Goal: Task Accomplishment & Management: Manage account settings

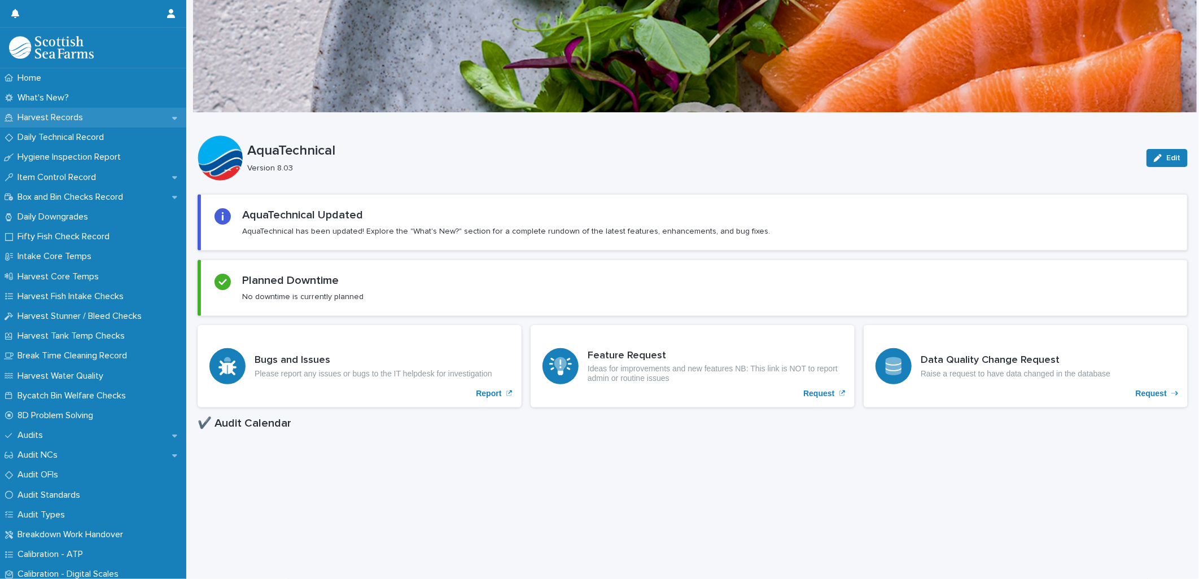
click at [88, 116] on p "Harvest Records" at bounding box center [52, 117] width 79 height 11
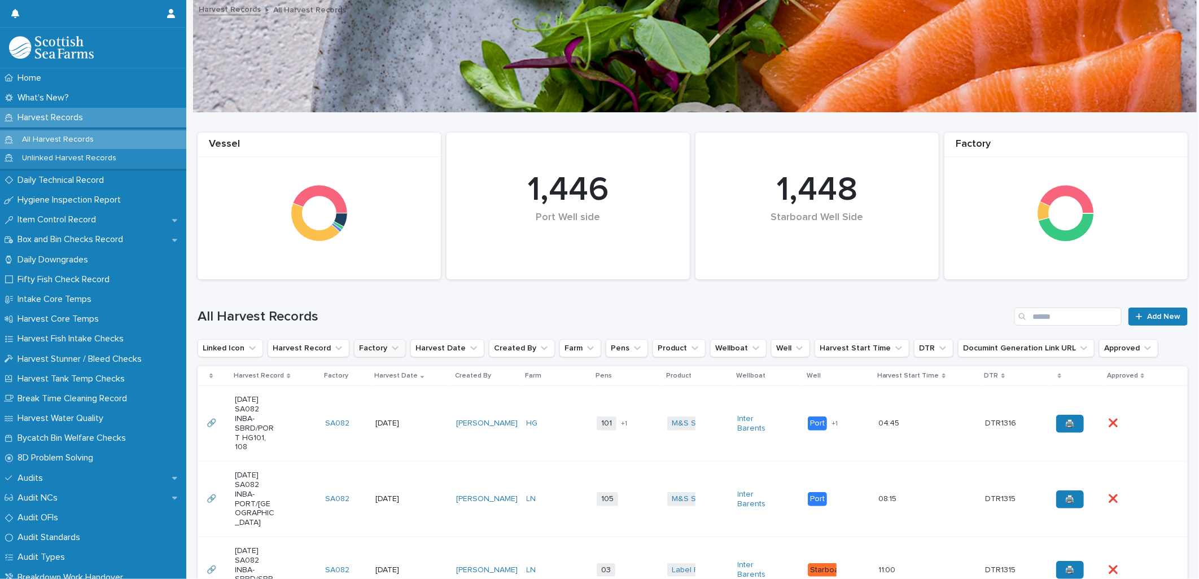
click at [365, 351] on button "Factory" at bounding box center [380, 348] width 52 height 18
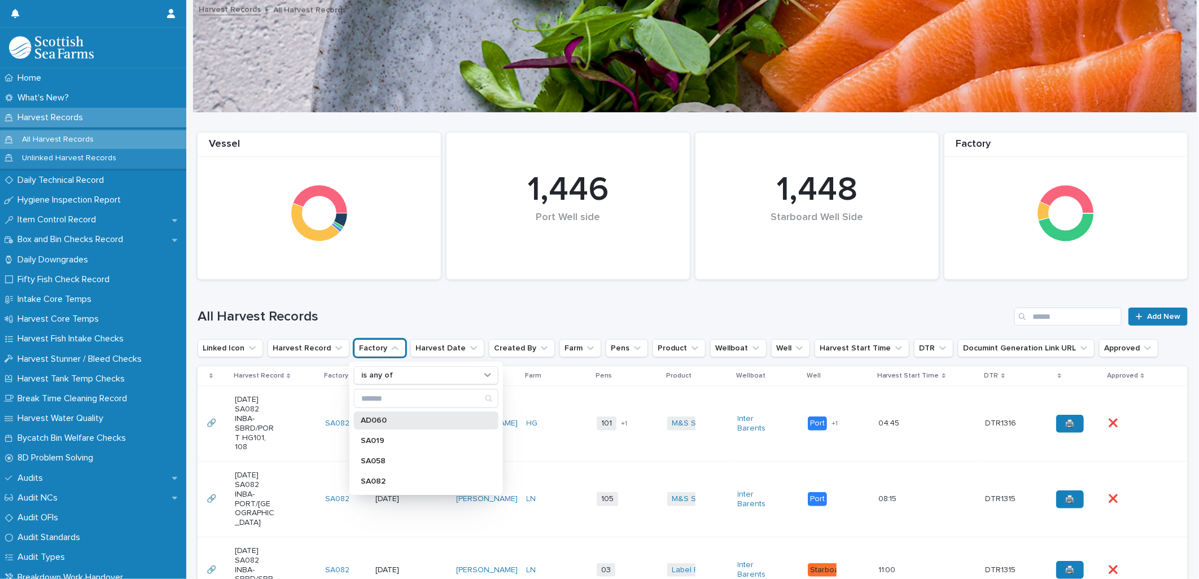
click at [374, 420] on p "AD060" at bounding box center [421, 421] width 120 height 8
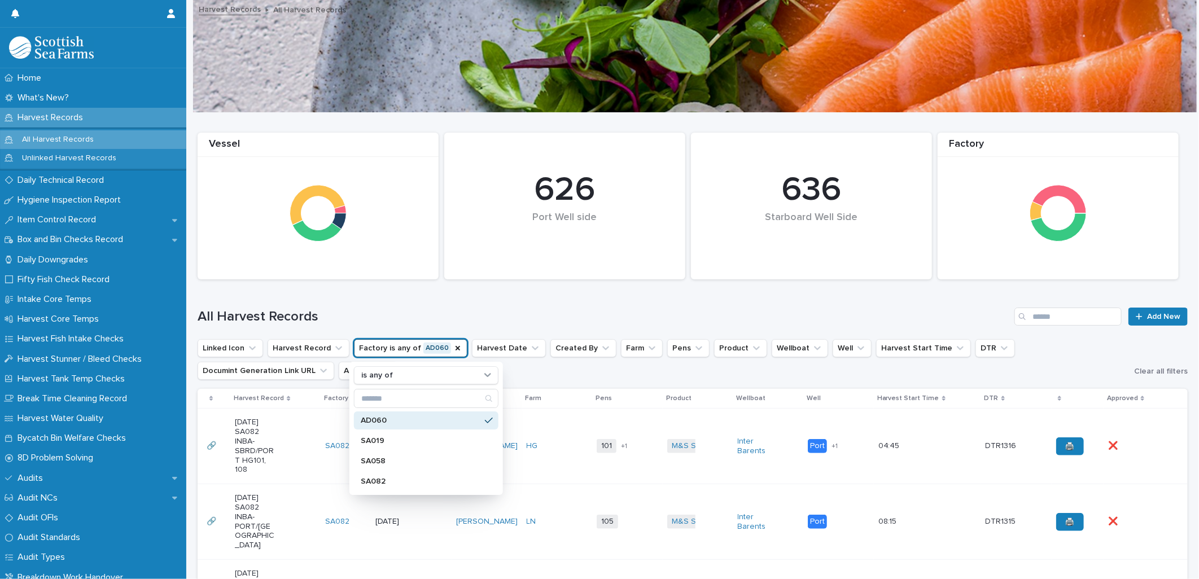
click at [374, 317] on h1 "All Harvest Records" at bounding box center [604, 317] width 812 height 16
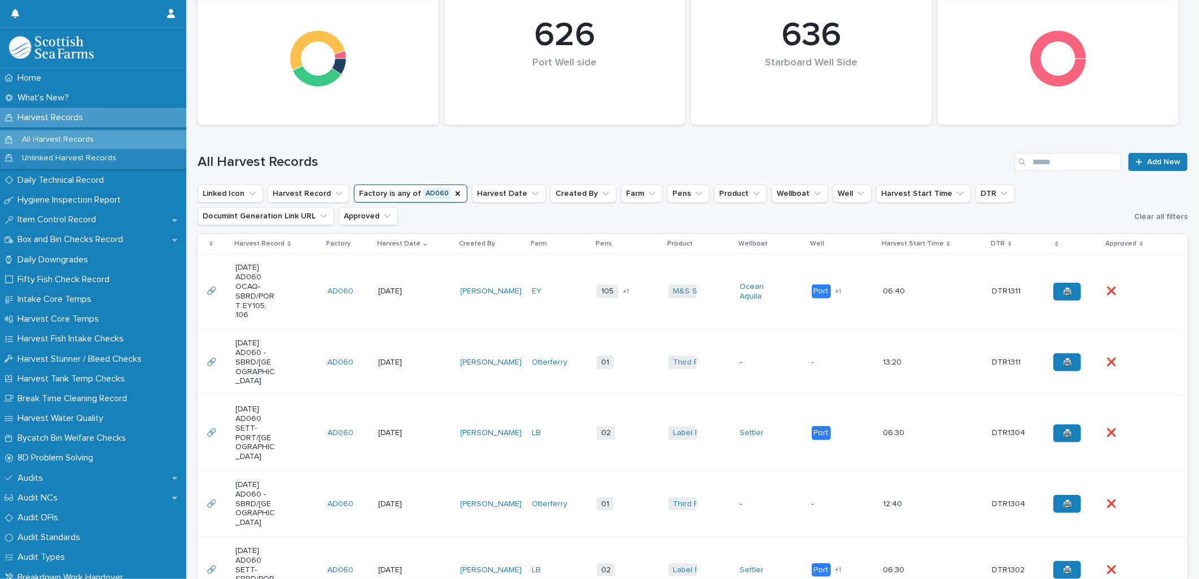
scroll to position [125, 0]
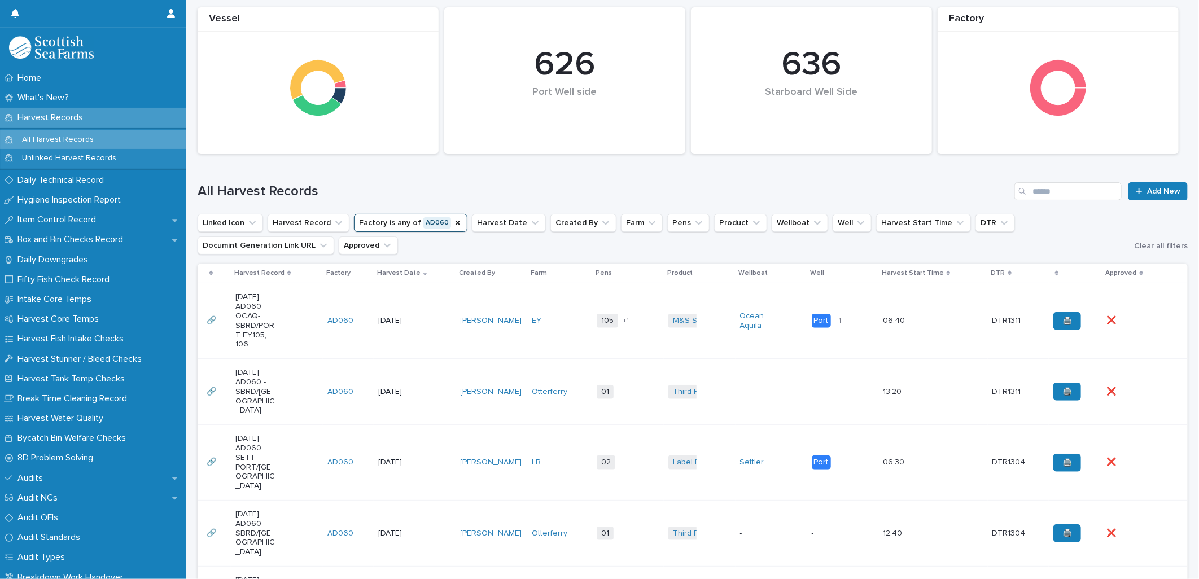
click at [493, 337] on td "Marta Milewska" at bounding box center [492, 321] width 72 height 76
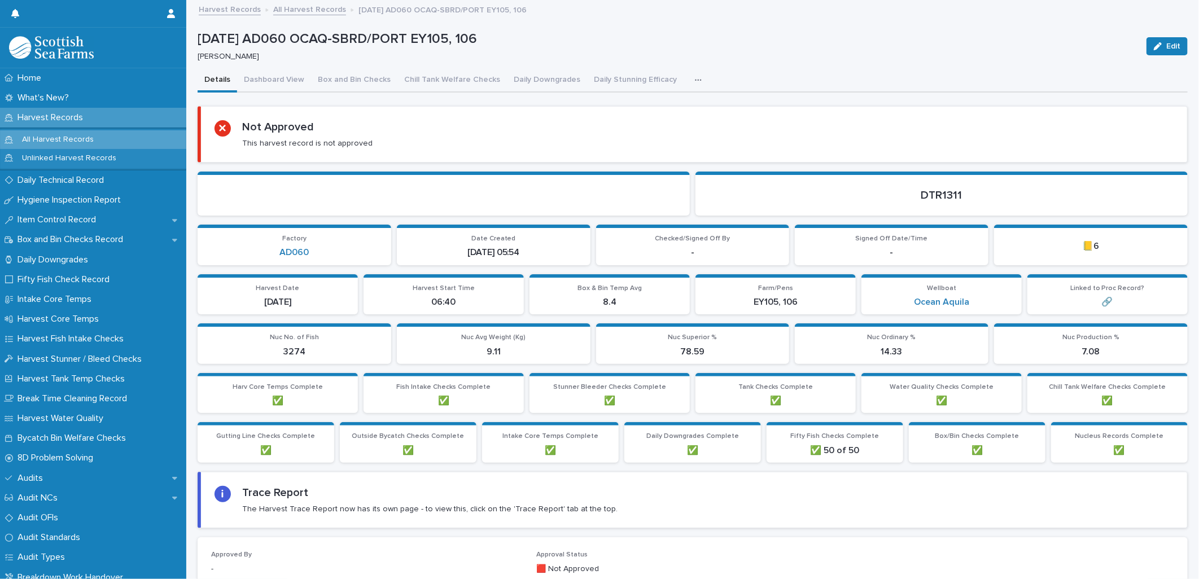
click at [688, 77] on button "button" at bounding box center [700, 80] width 25 height 23
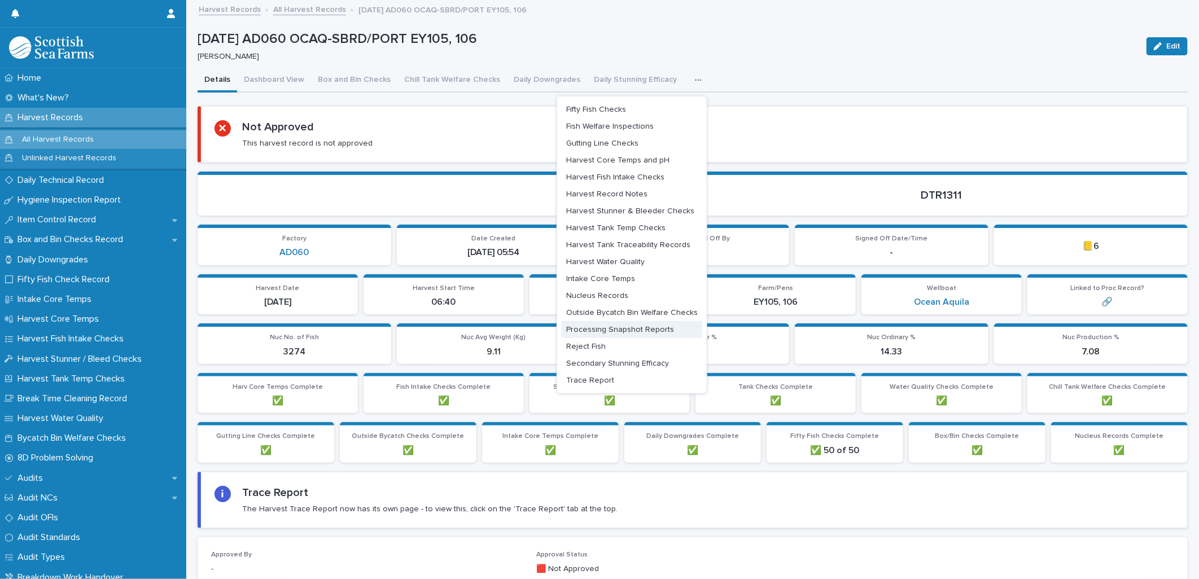
click at [567, 336] on button "Processing Snapshot Reports" at bounding box center [632, 329] width 141 height 17
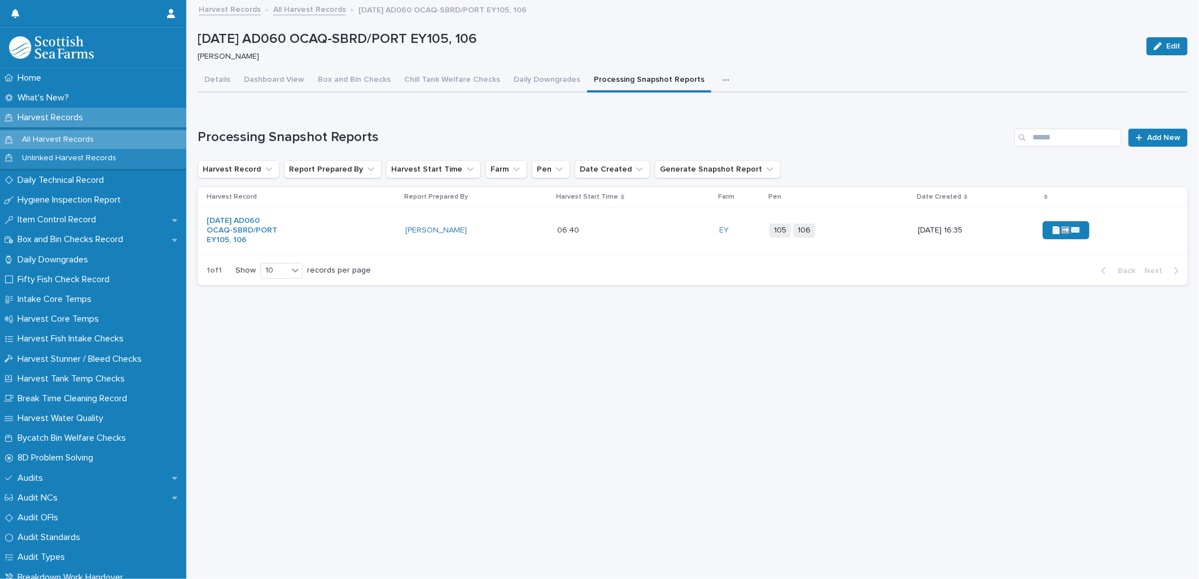
click at [716, 80] on button "button" at bounding box center [728, 80] width 25 height 23
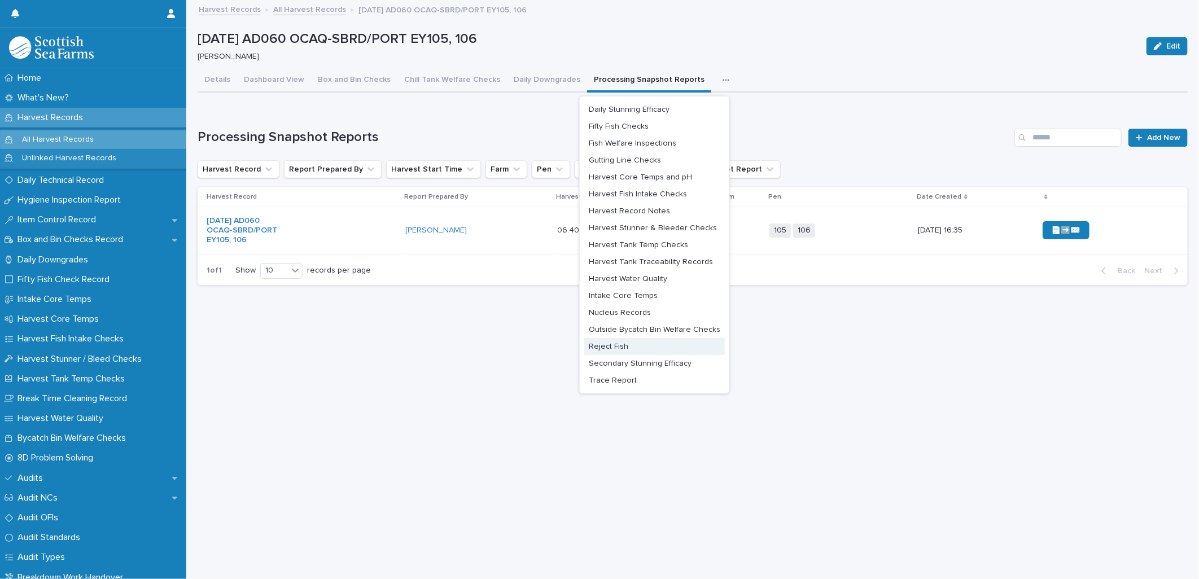
click at [613, 339] on button "Reject Fish" at bounding box center [654, 346] width 141 height 17
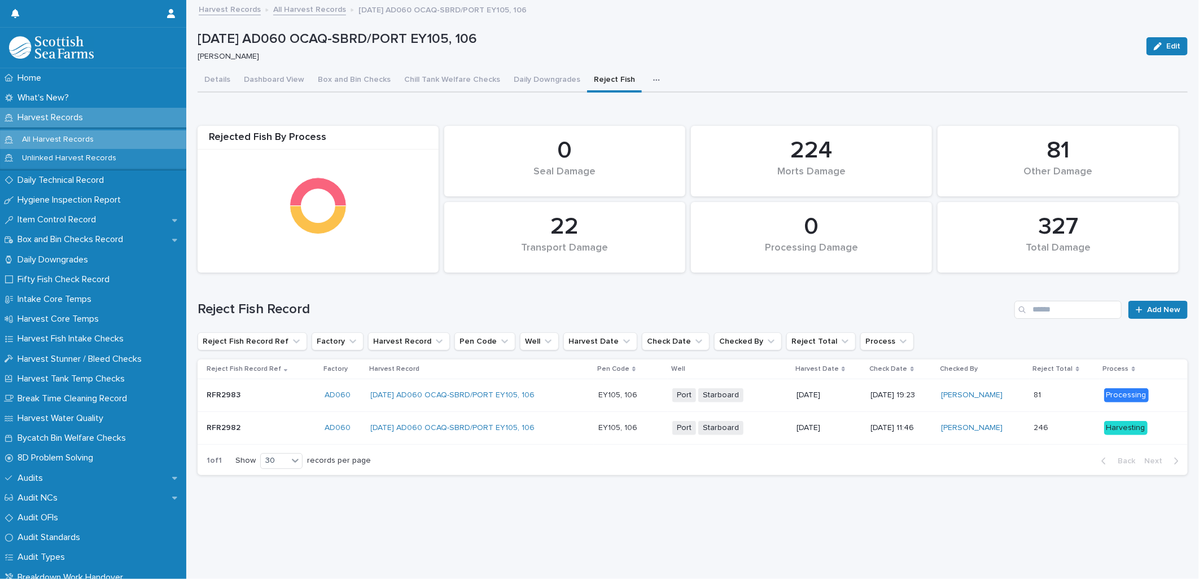
click at [308, 8] on link "All Harvest Records" at bounding box center [309, 8] width 73 height 13
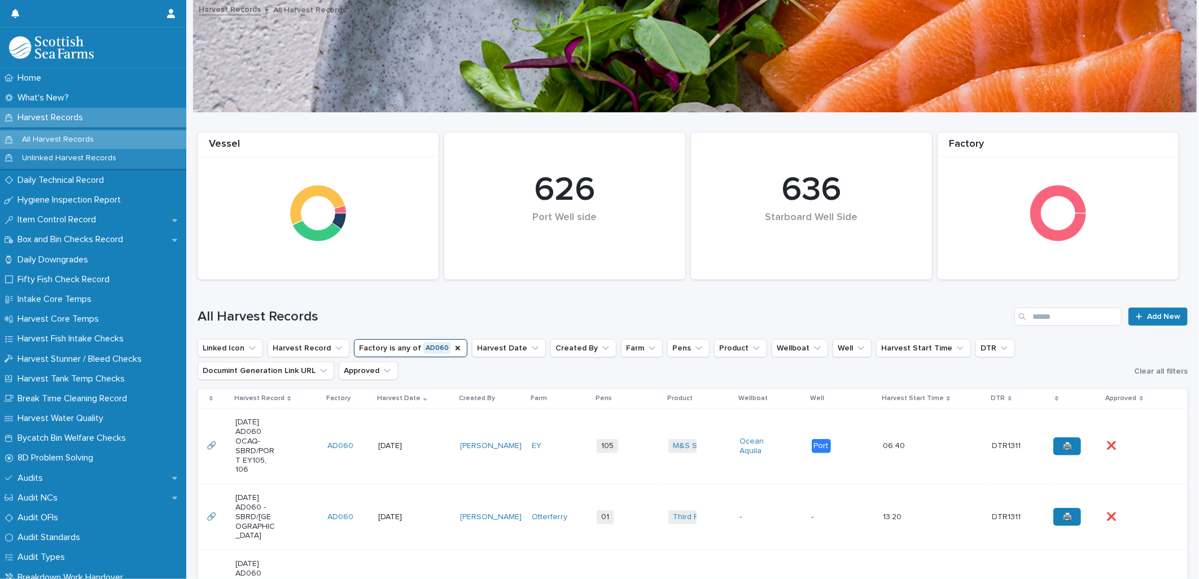
scroll to position [63, 0]
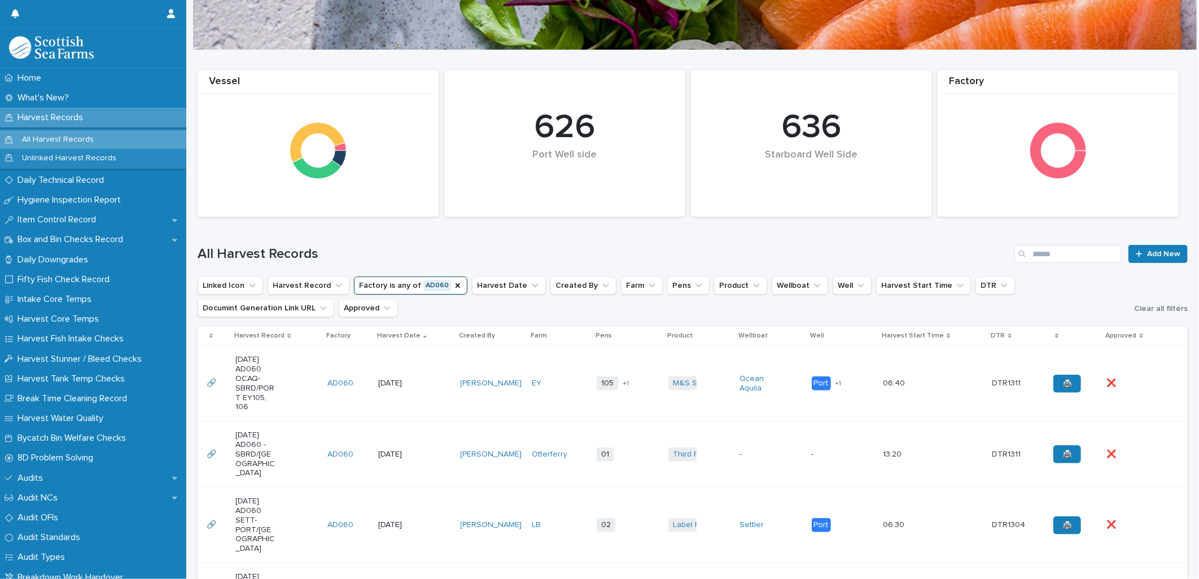
click at [345, 441] on td "AD060" at bounding box center [348, 455] width 51 height 66
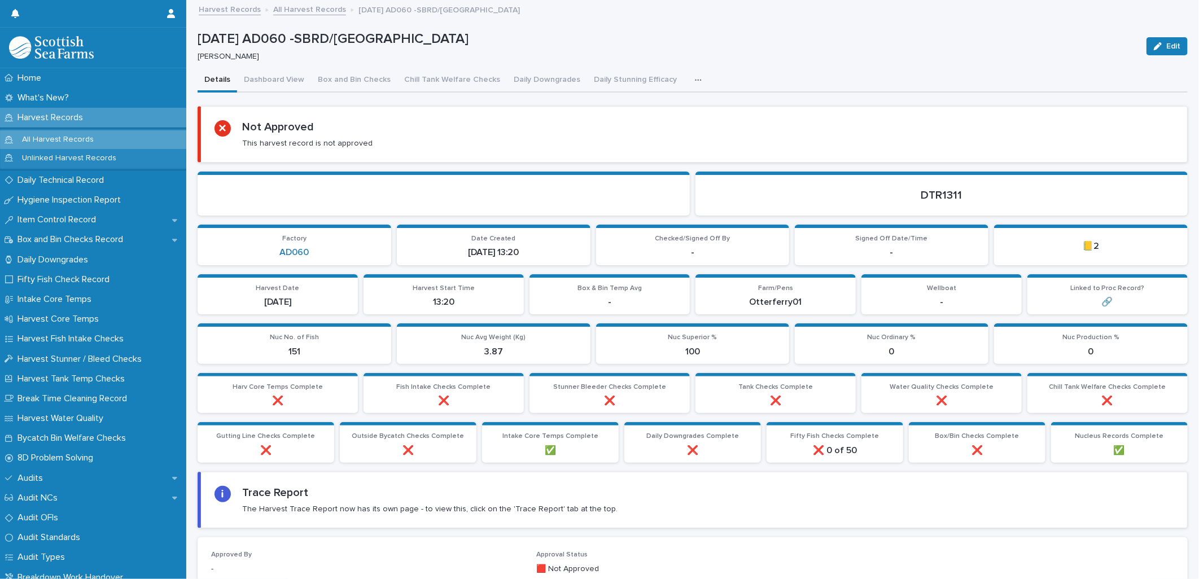
click at [695, 82] on icon "button" at bounding box center [698, 80] width 7 height 8
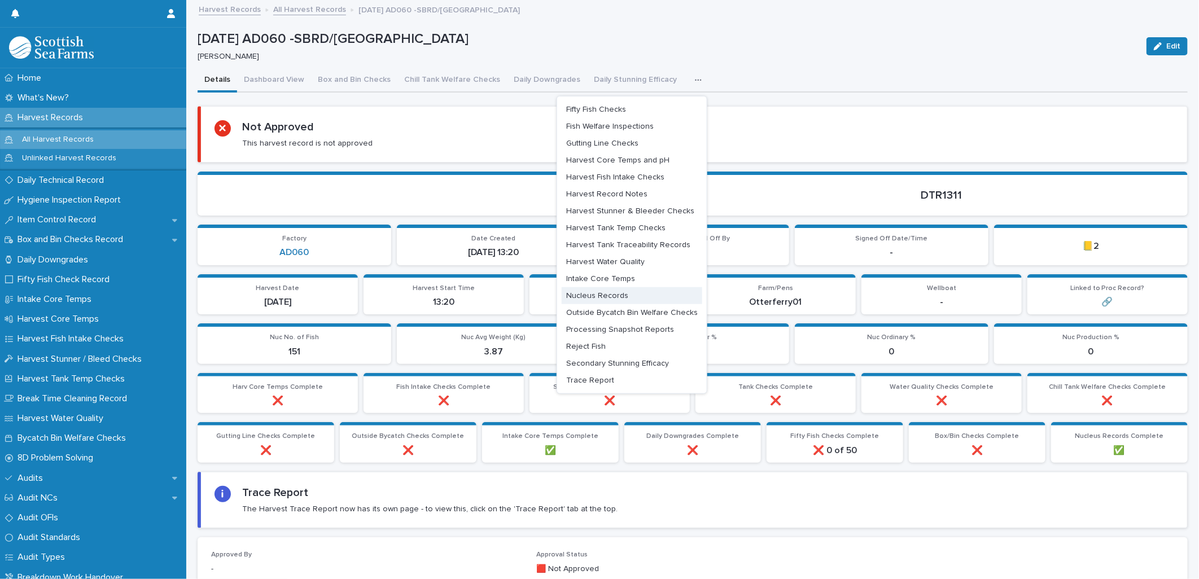
click at [614, 292] on span "Nucleus Records" at bounding box center [597, 296] width 62 height 8
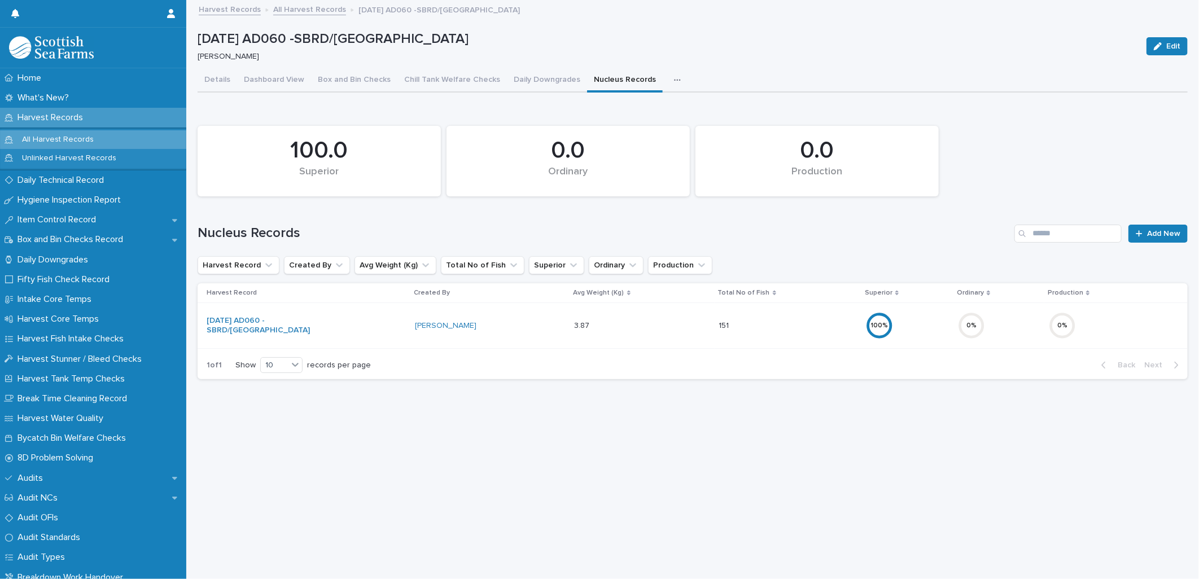
click at [670, 82] on button "button" at bounding box center [679, 80] width 25 height 23
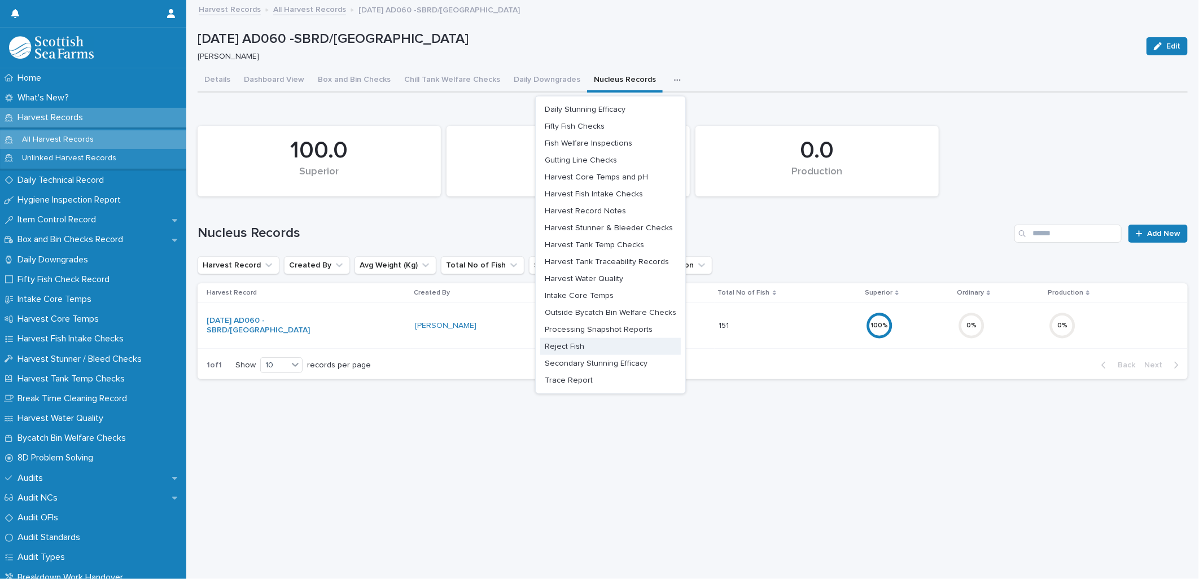
click at [588, 346] on button "Reject Fish" at bounding box center [610, 346] width 141 height 17
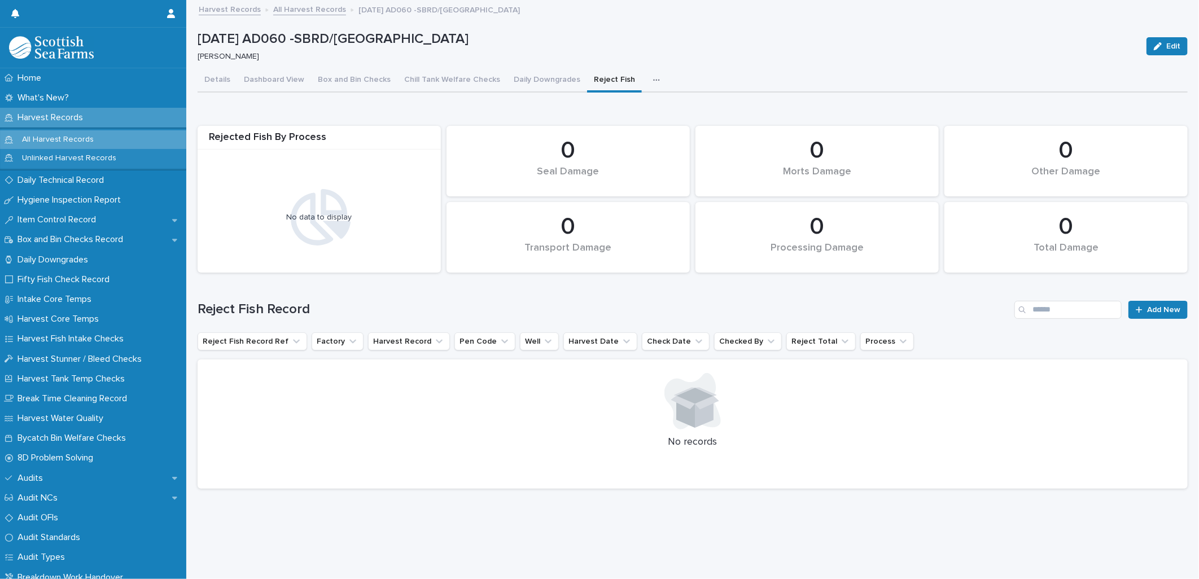
click at [646, 87] on button "button" at bounding box center [658, 80] width 25 height 23
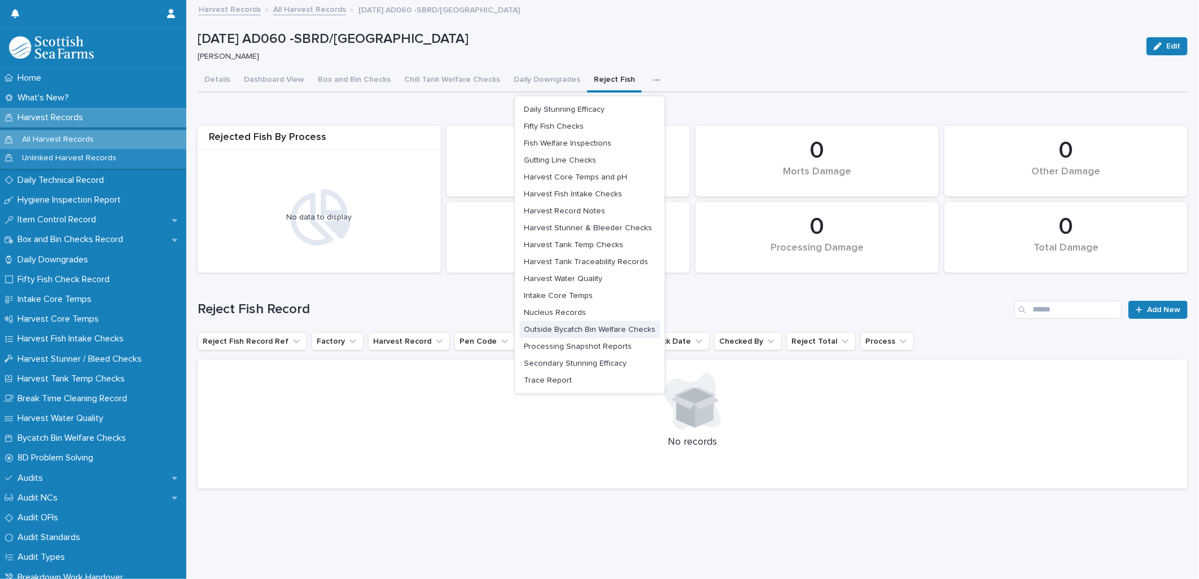
click at [597, 309] on button "Nucleus Records" at bounding box center [589, 312] width 141 height 17
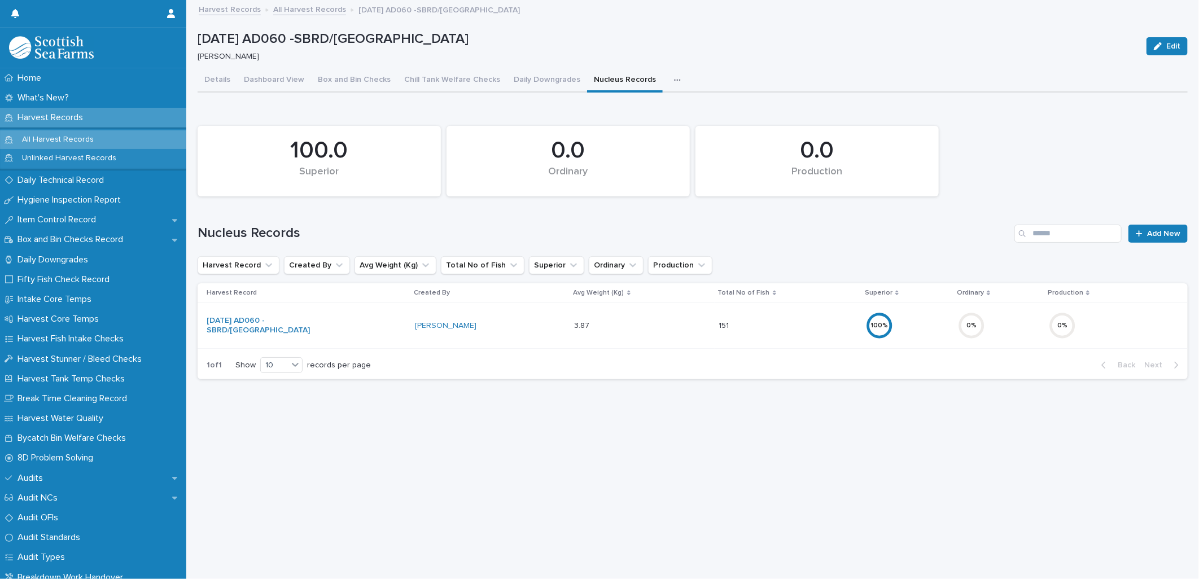
click at [631, 322] on div "3.87 3.87" at bounding box center [642, 326] width 135 height 19
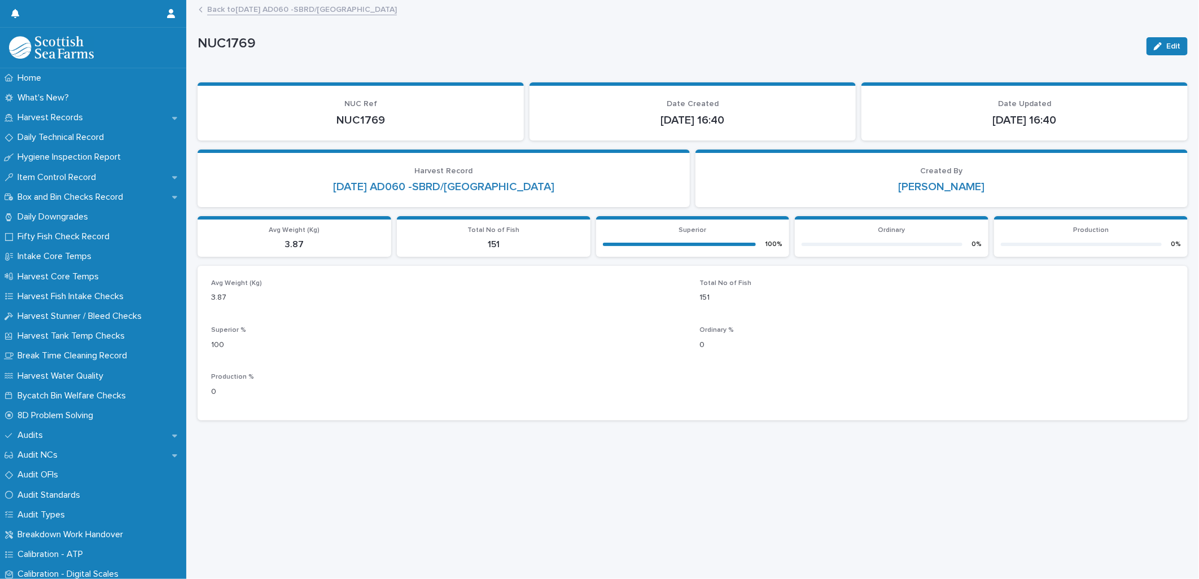
click at [256, 12] on link "Back to 18-08-2025 AD060 -SBRD/PORT Otterferry01" at bounding box center [302, 8] width 190 height 13
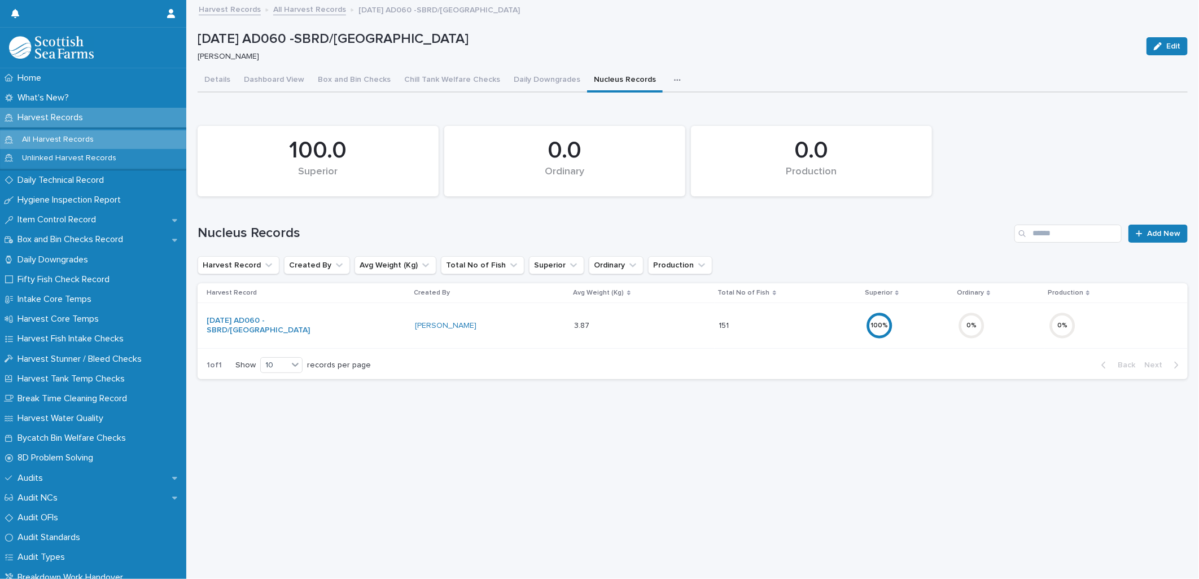
click at [334, 11] on link "All Harvest Records" at bounding box center [309, 8] width 73 height 13
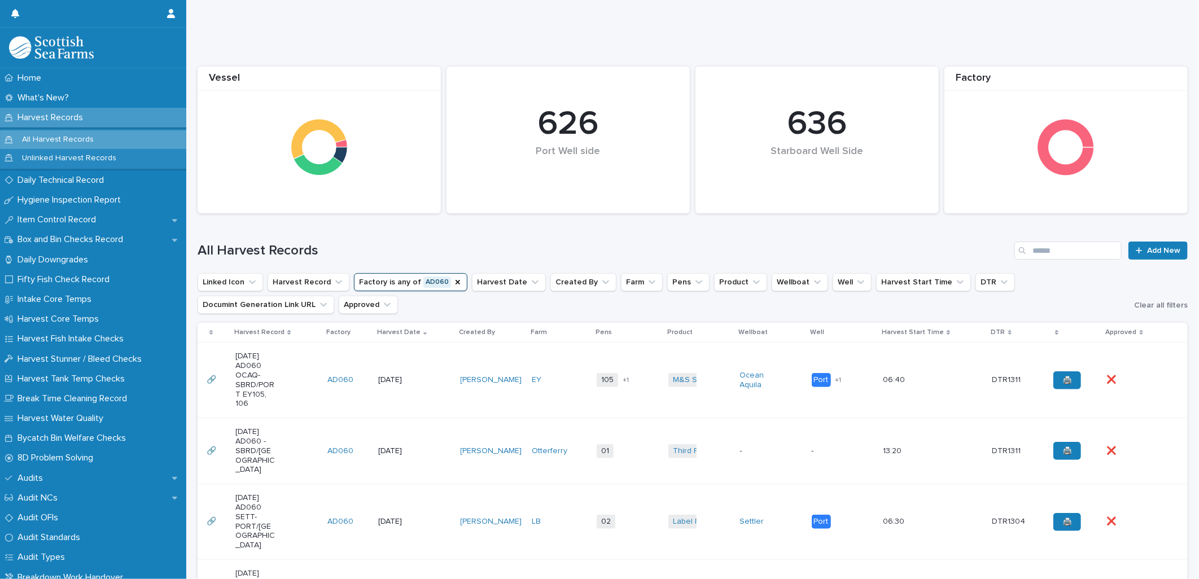
scroll to position [125, 0]
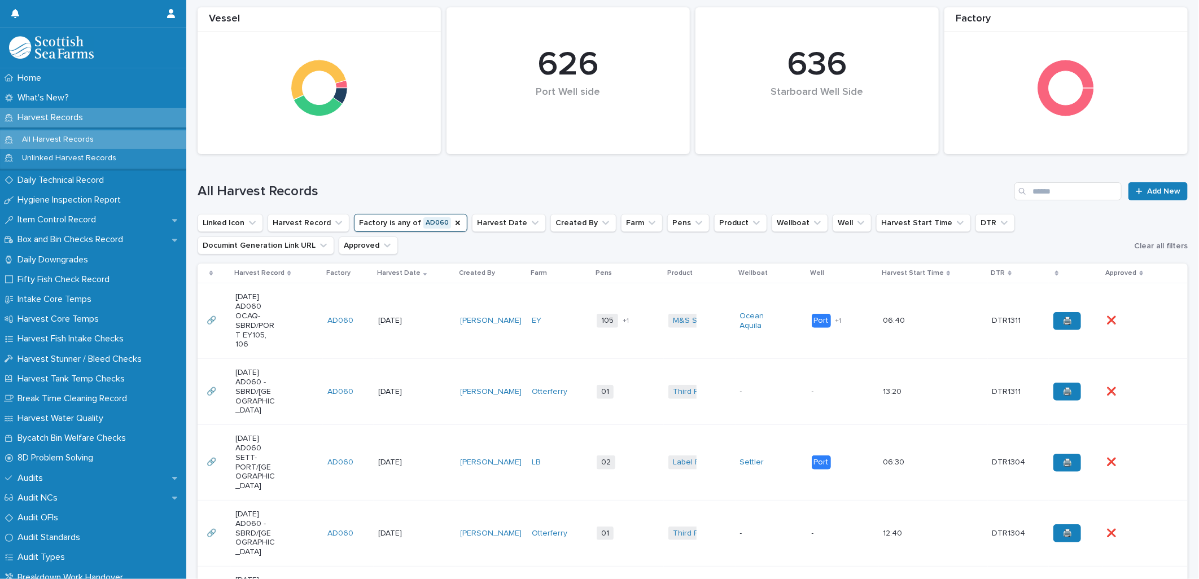
click at [548, 551] on td "Otterferry" at bounding box center [559, 533] width 65 height 66
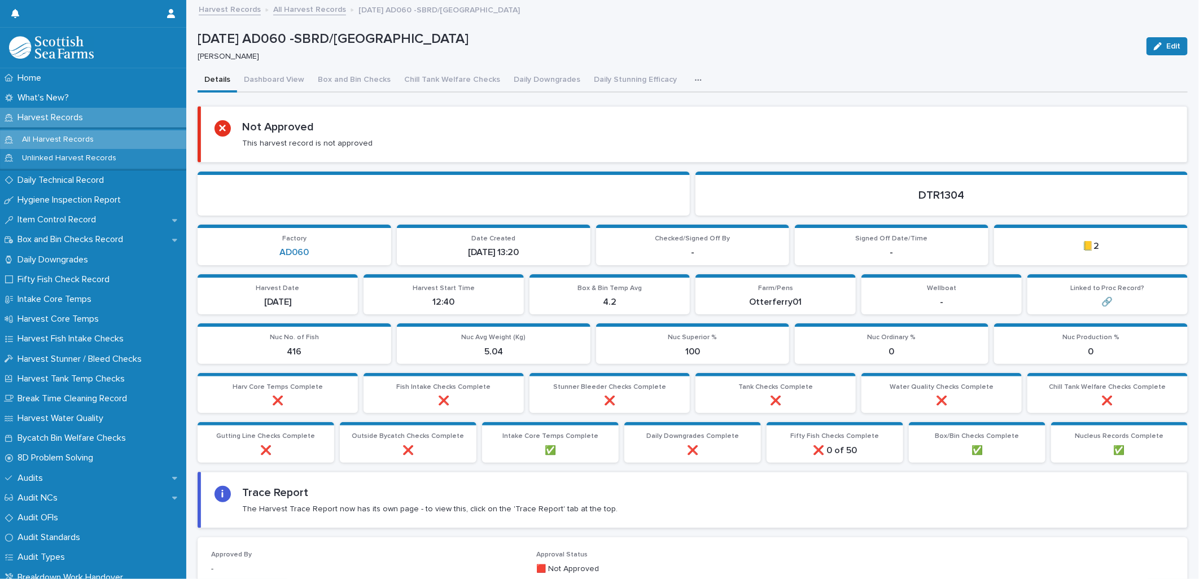
click at [695, 81] on icon "button" at bounding box center [698, 80] width 7 height 8
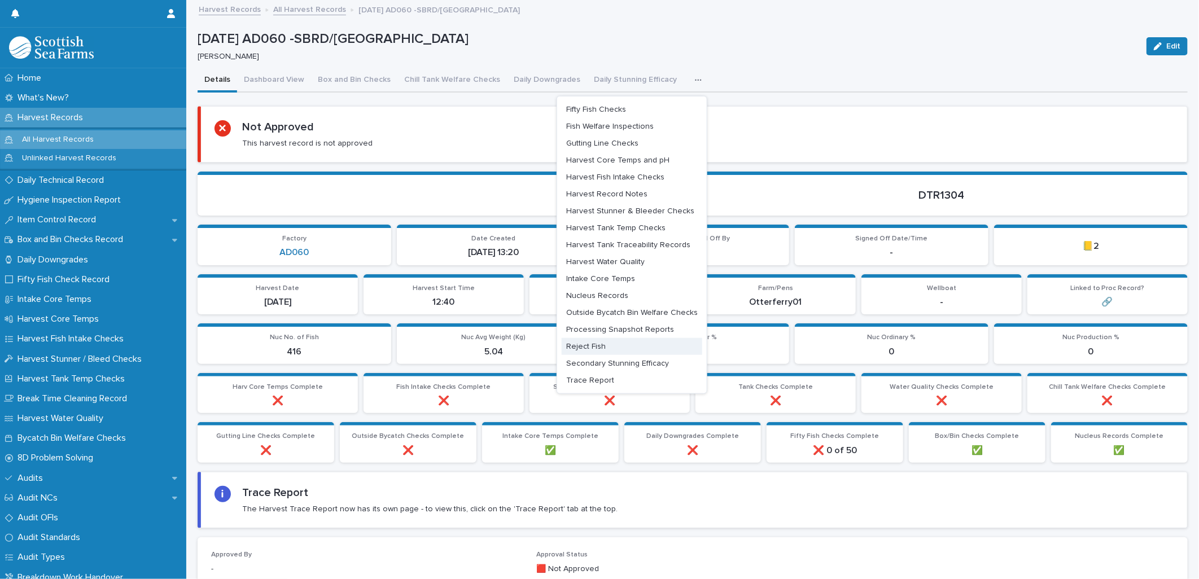
click at [596, 343] on span "Reject Fish" at bounding box center [586, 347] width 40 height 8
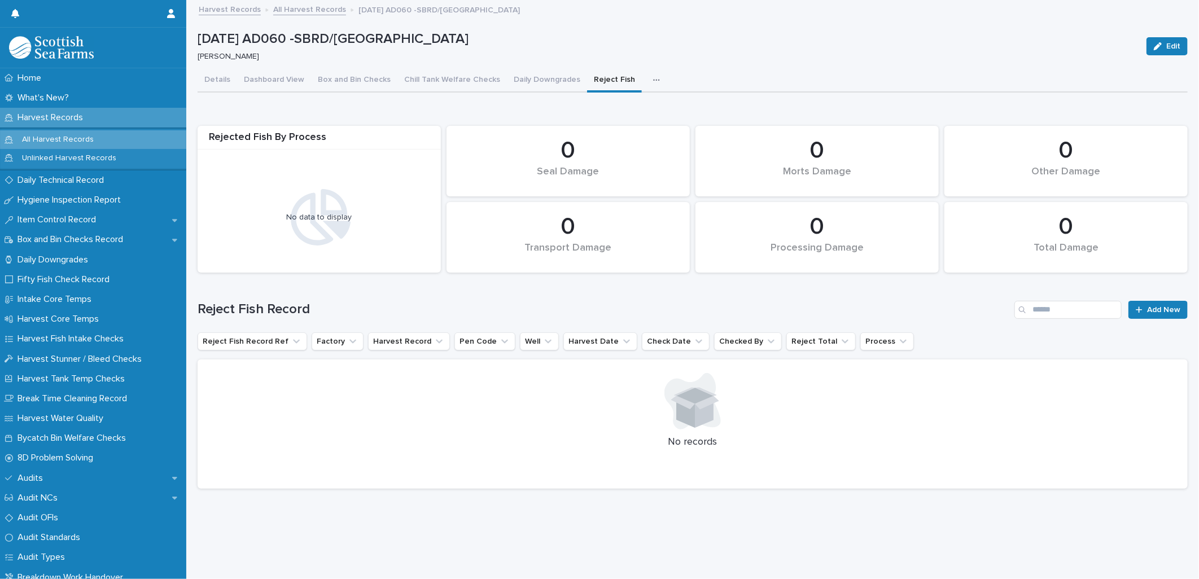
click at [653, 81] on icon "button" at bounding box center [656, 80] width 7 height 8
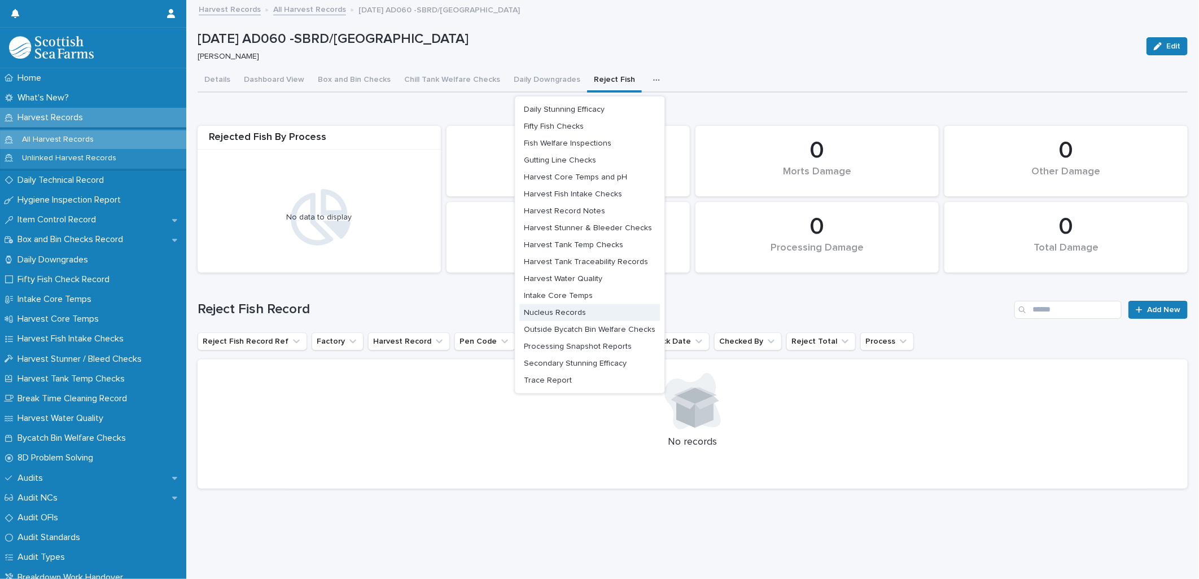
click at [562, 314] on span "Nucleus Records" at bounding box center [555, 313] width 62 height 8
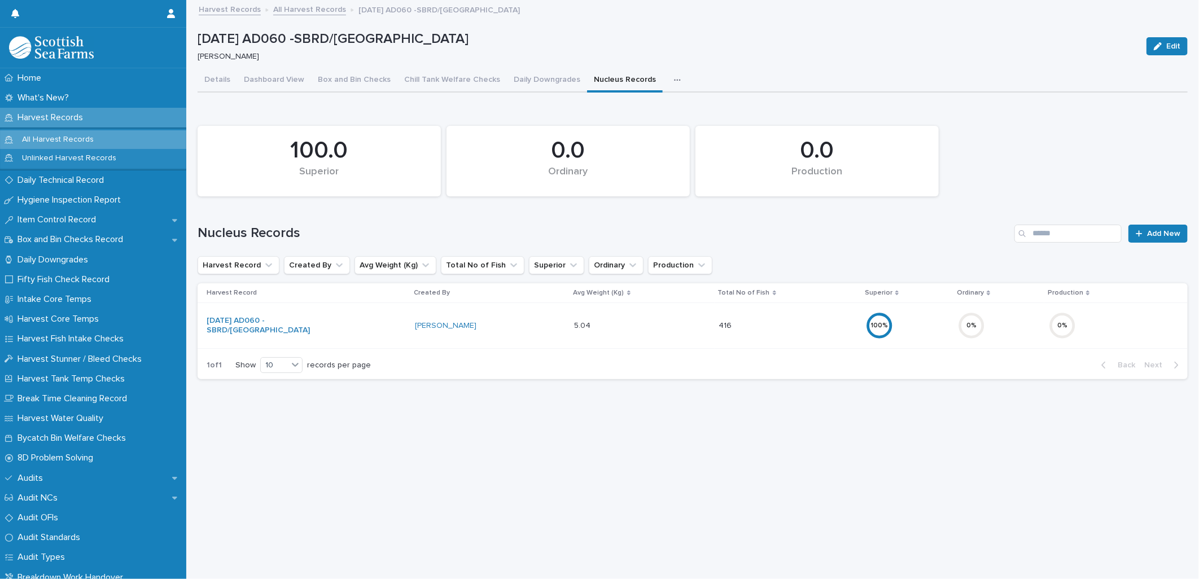
click at [289, 11] on link "All Harvest Records" at bounding box center [309, 8] width 73 height 13
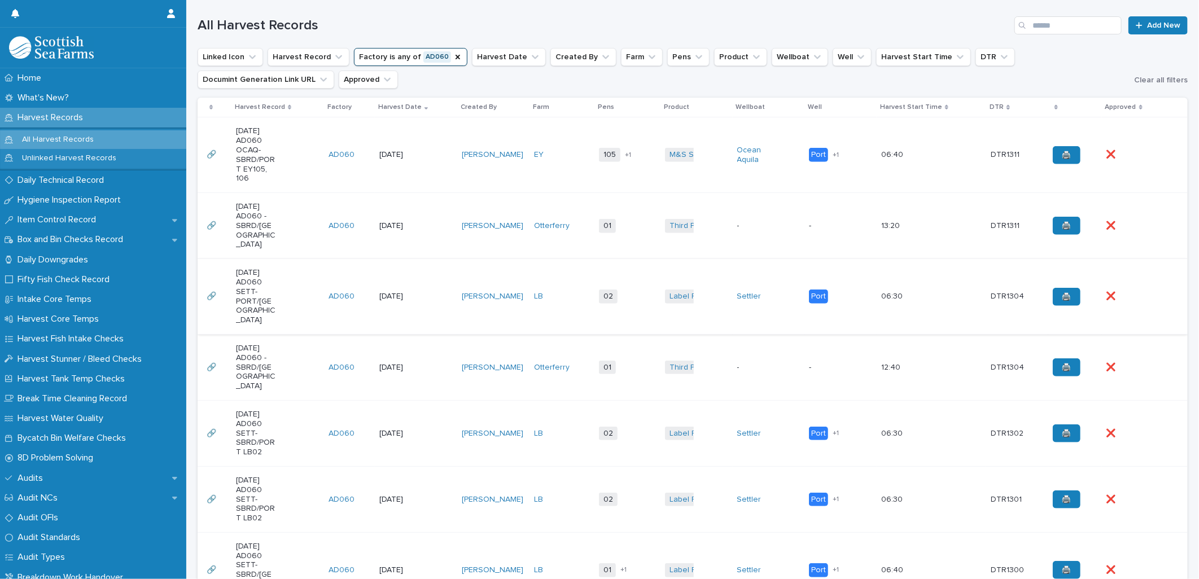
scroll to position [313, 0]
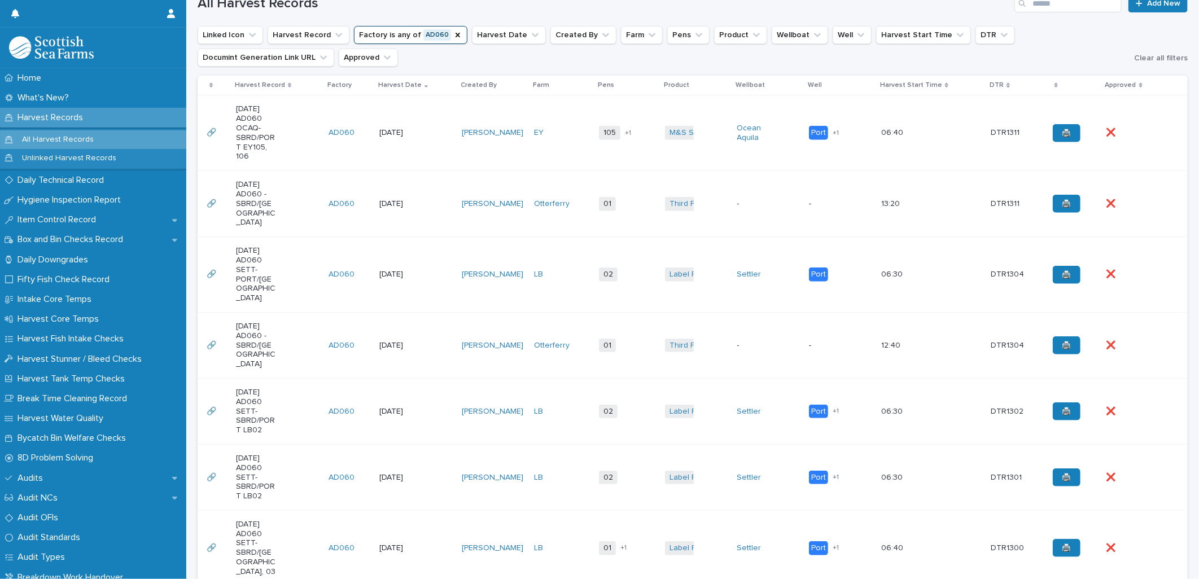
click at [326, 296] on td "AD060" at bounding box center [349, 275] width 51 height 76
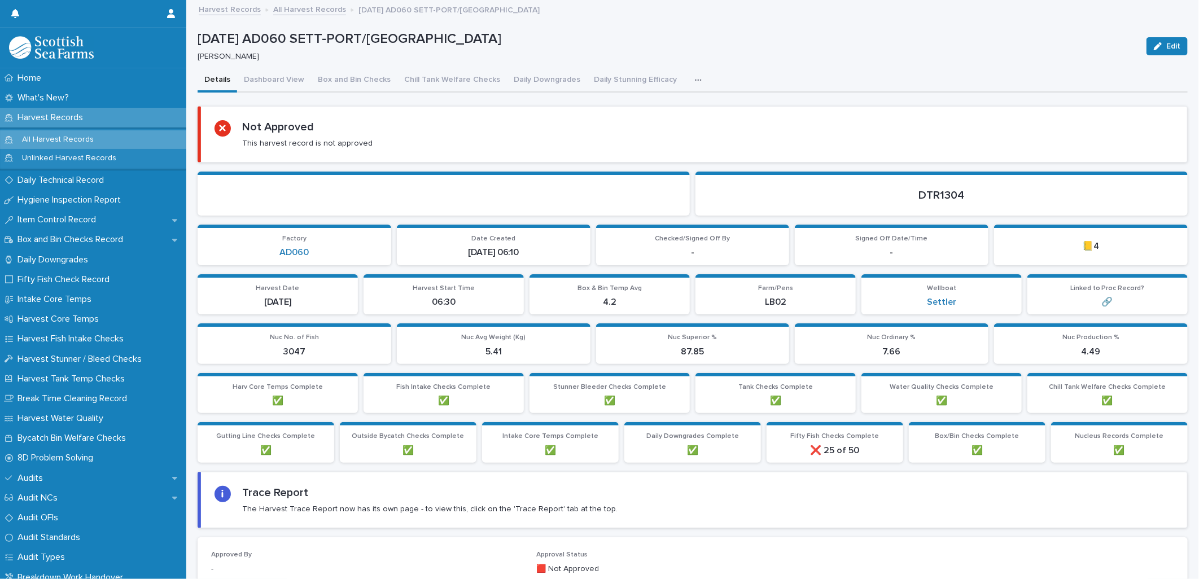
click at [695, 82] on icon "button" at bounding box center [698, 80] width 7 height 8
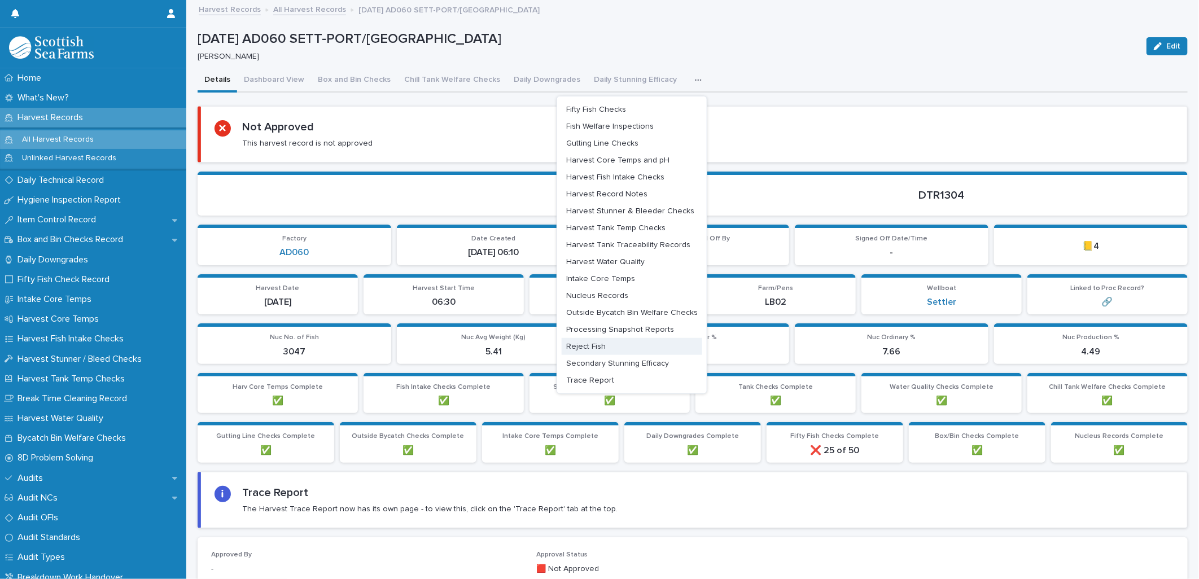
click at [584, 340] on button "Reject Fish" at bounding box center [632, 346] width 141 height 17
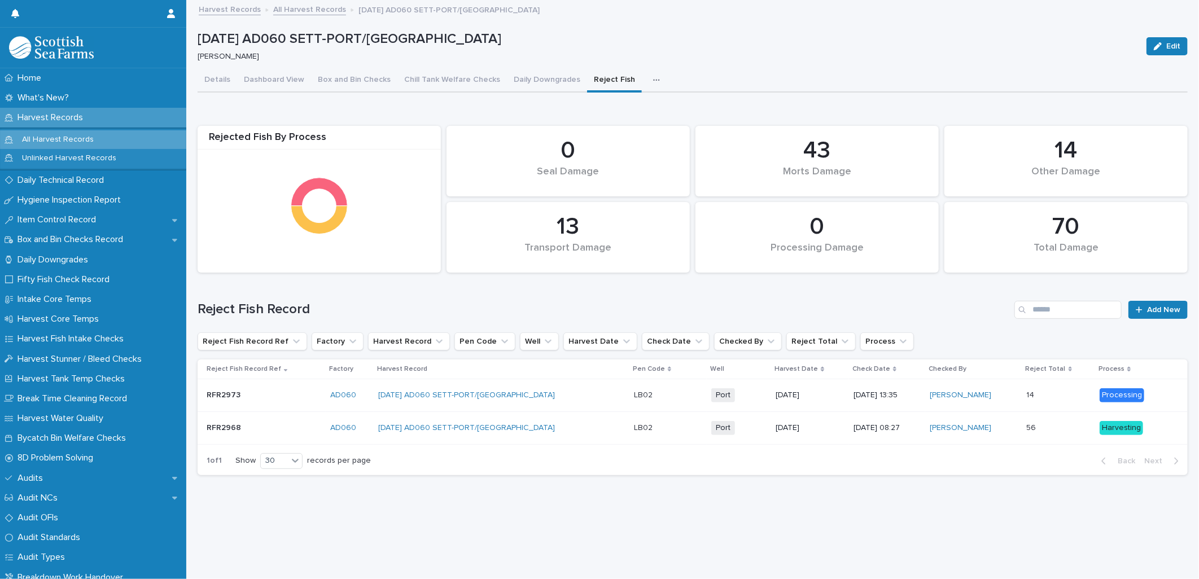
click at [298, 8] on link "All Harvest Records" at bounding box center [309, 8] width 73 height 13
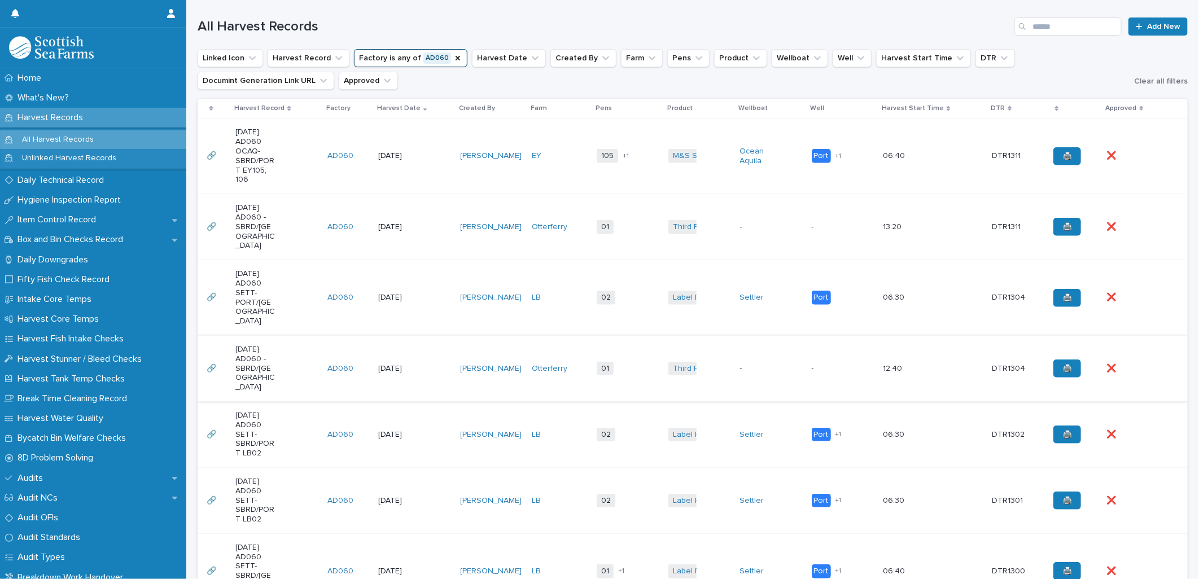
scroll to position [313, 0]
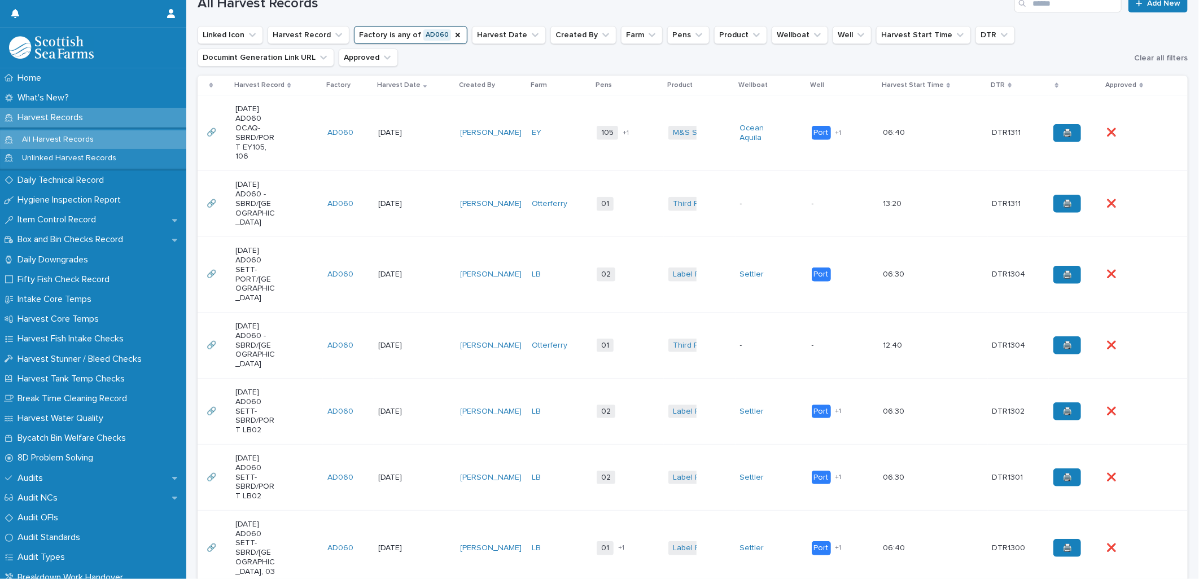
click at [545, 410] on td "LB" at bounding box center [559, 411] width 65 height 66
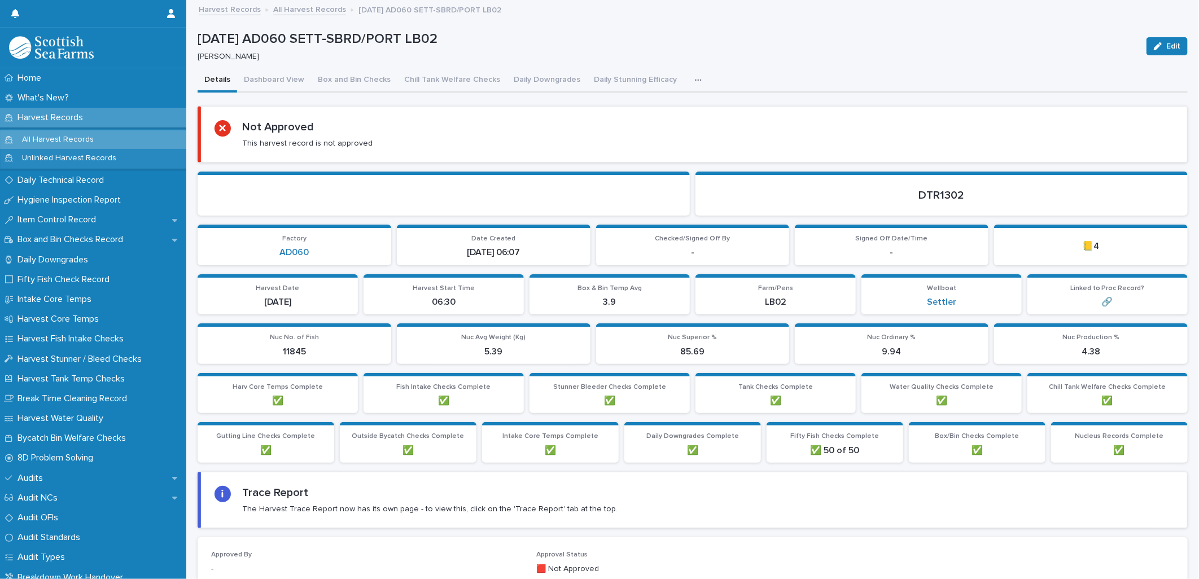
click at [695, 76] on icon "button" at bounding box center [698, 80] width 7 height 8
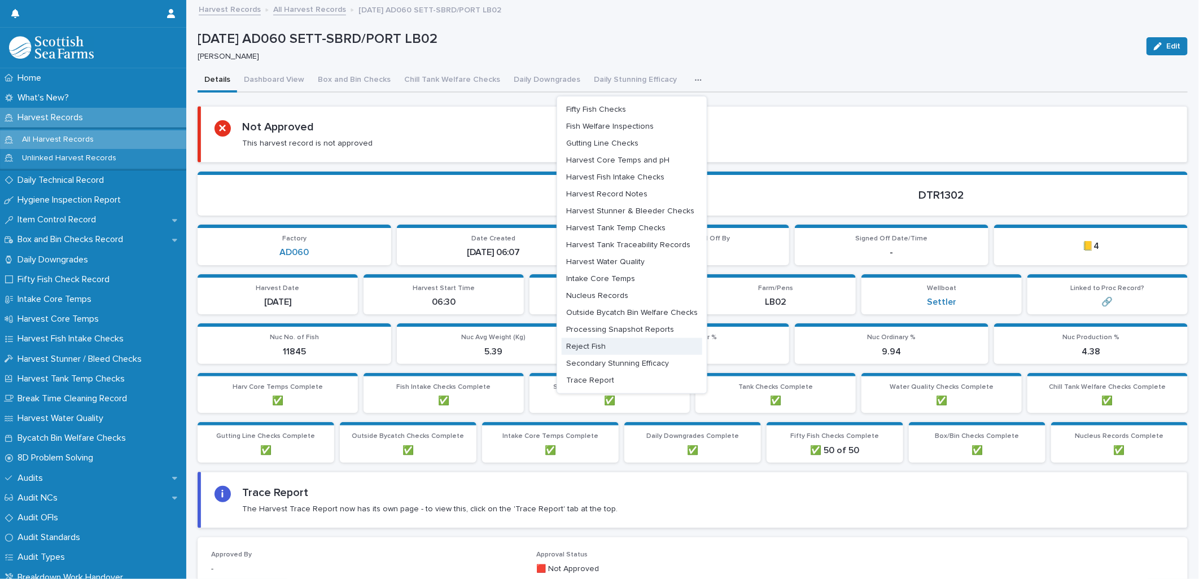
click at [605, 345] on button "Reject Fish" at bounding box center [632, 346] width 141 height 17
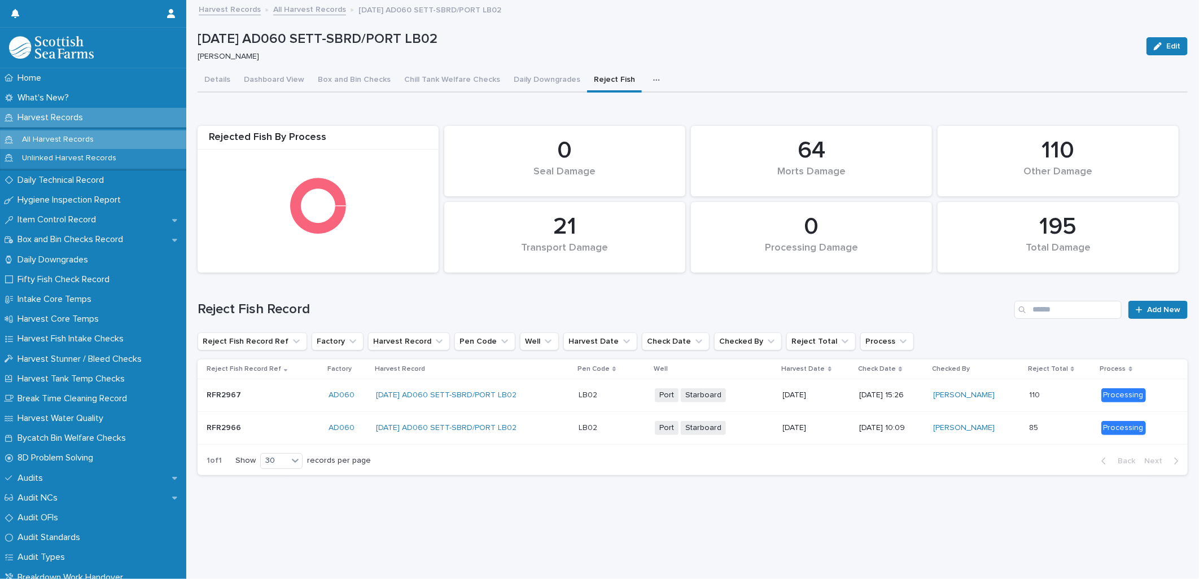
click at [318, 9] on link "All Harvest Records" at bounding box center [309, 8] width 73 height 13
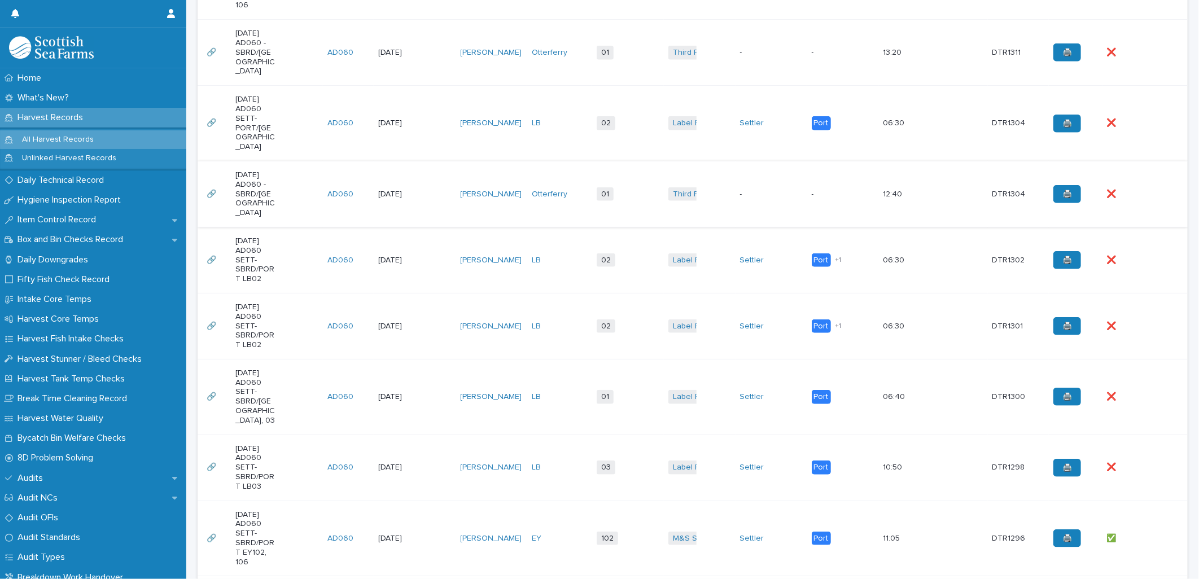
scroll to position [501, 0]
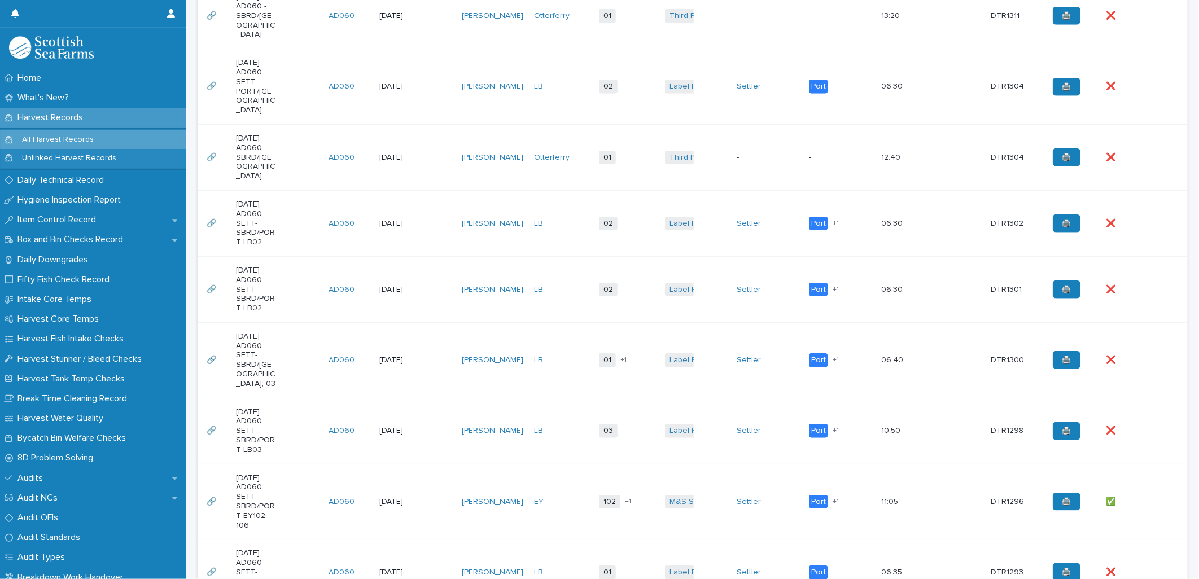
click at [300, 286] on div "08-08-2025 AD060 SETT-SBRD/PORT LB02" at bounding box center [278, 289] width 84 height 56
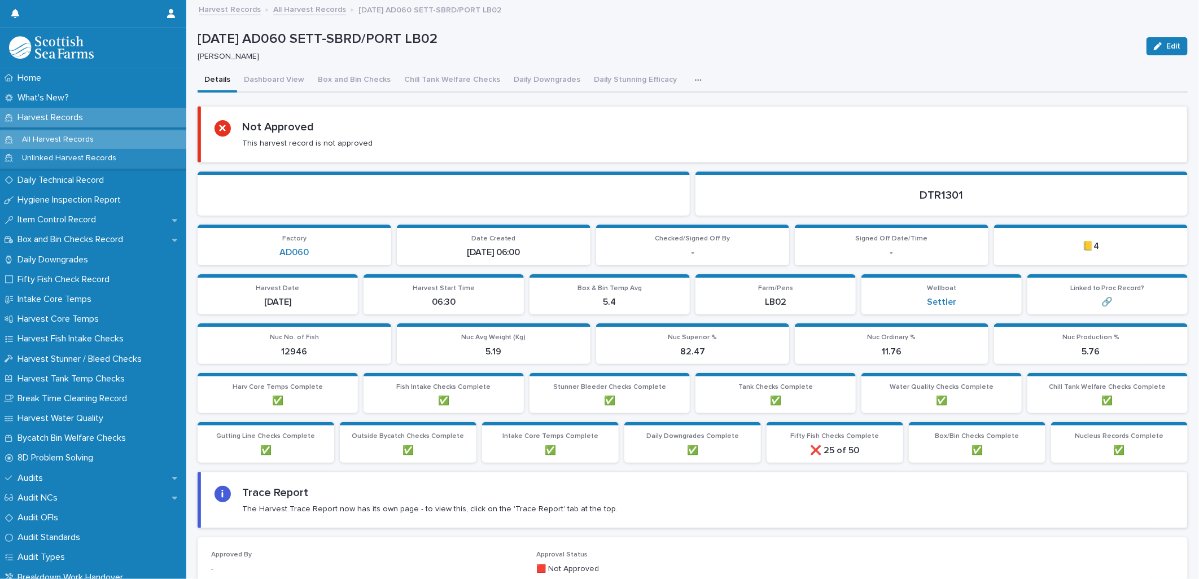
click at [695, 78] on icon "button" at bounding box center [698, 80] width 7 height 8
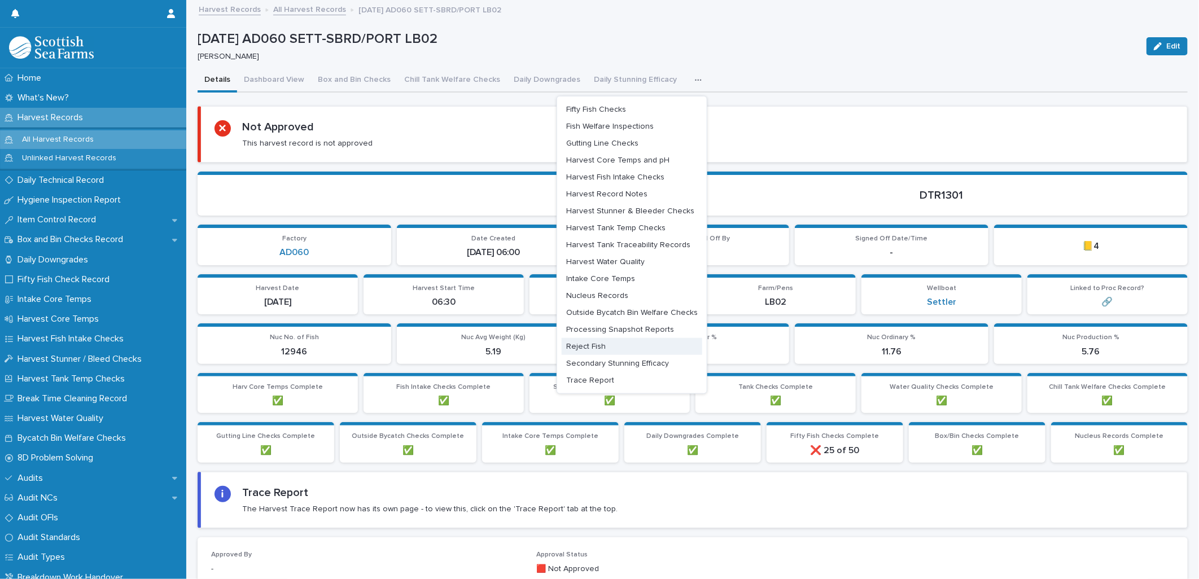
click at [606, 342] on button "Reject Fish" at bounding box center [632, 346] width 141 height 17
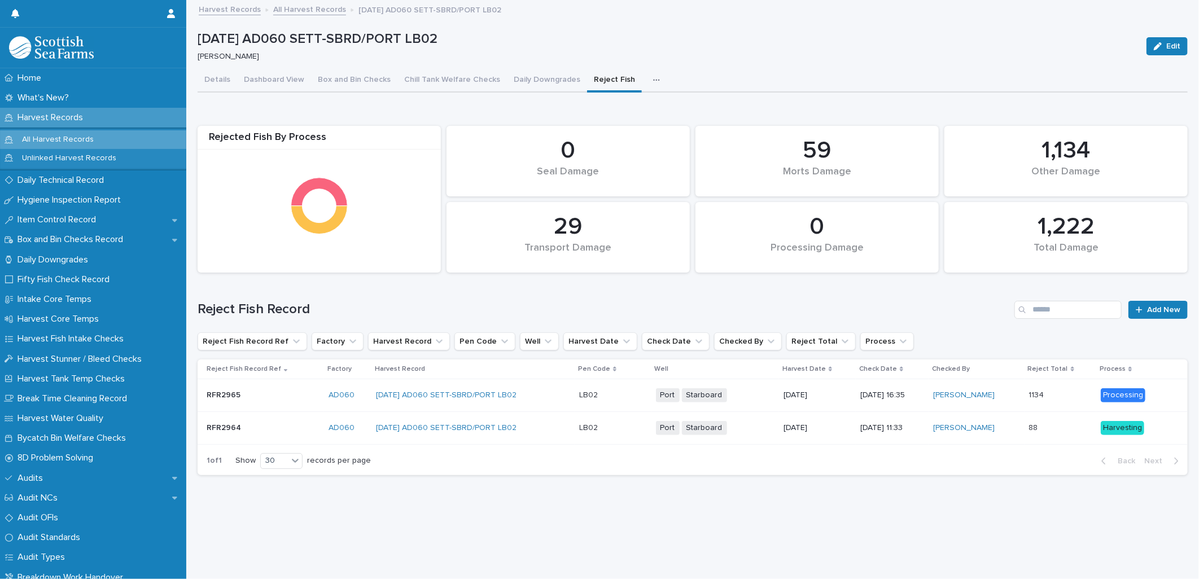
click at [290, 7] on link "All Harvest Records" at bounding box center [309, 8] width 73 height 13
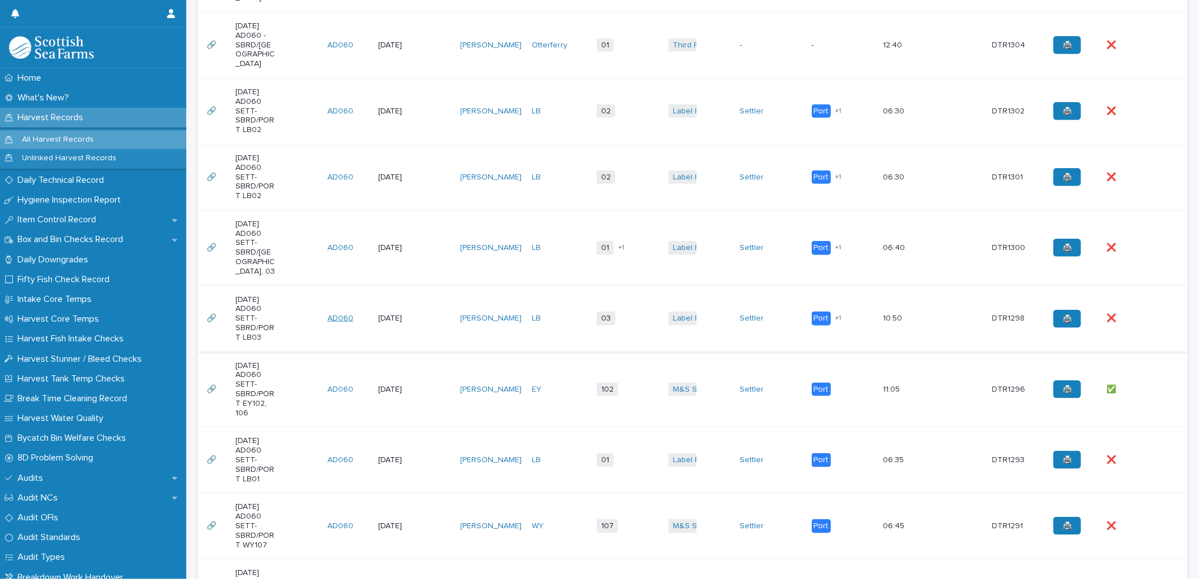
scroll to position [627, 0]
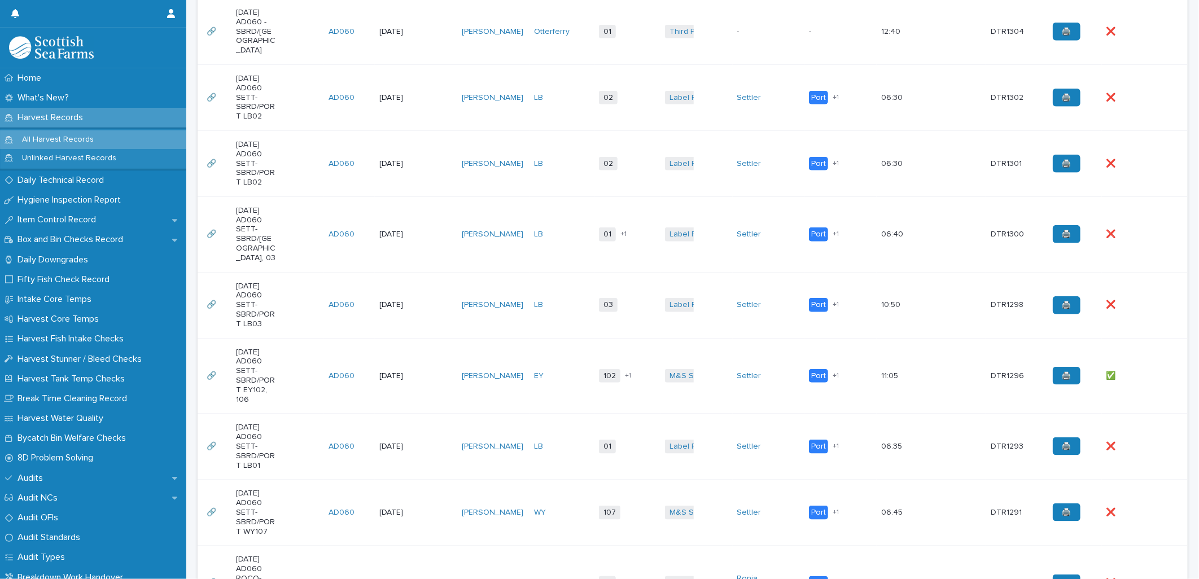
click at [274, 248] on p "07-08-2025 AD060 SETT-SBRD/PORT LB01, 03" at bounding box center [256, 234] width 40 height 57
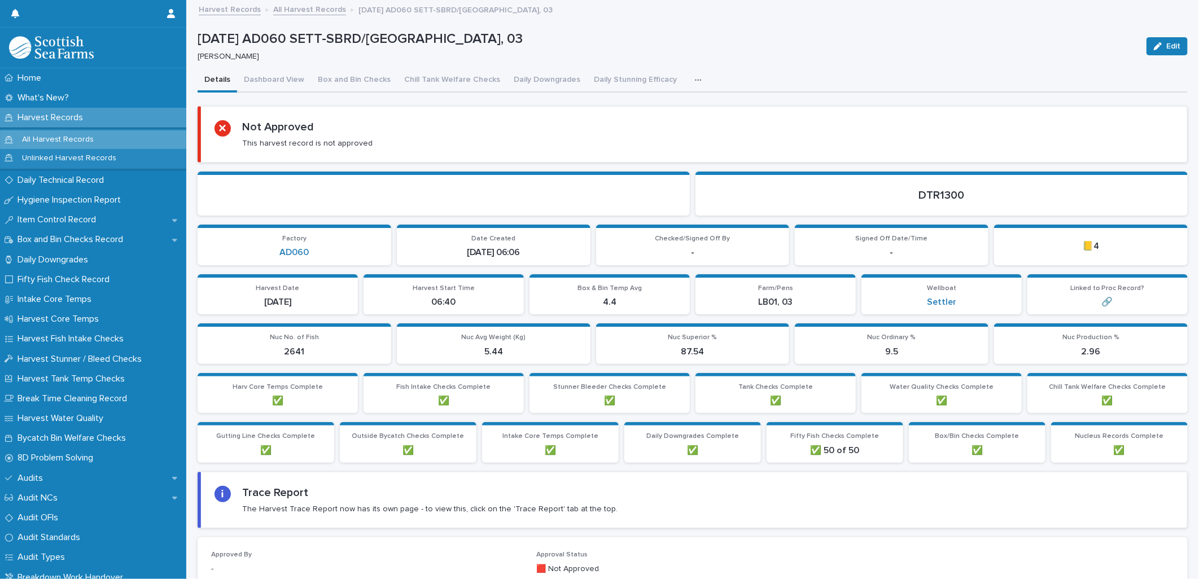
click at [695, 77] on icon "button" at bounding box center [698, 80] width 7 height 8
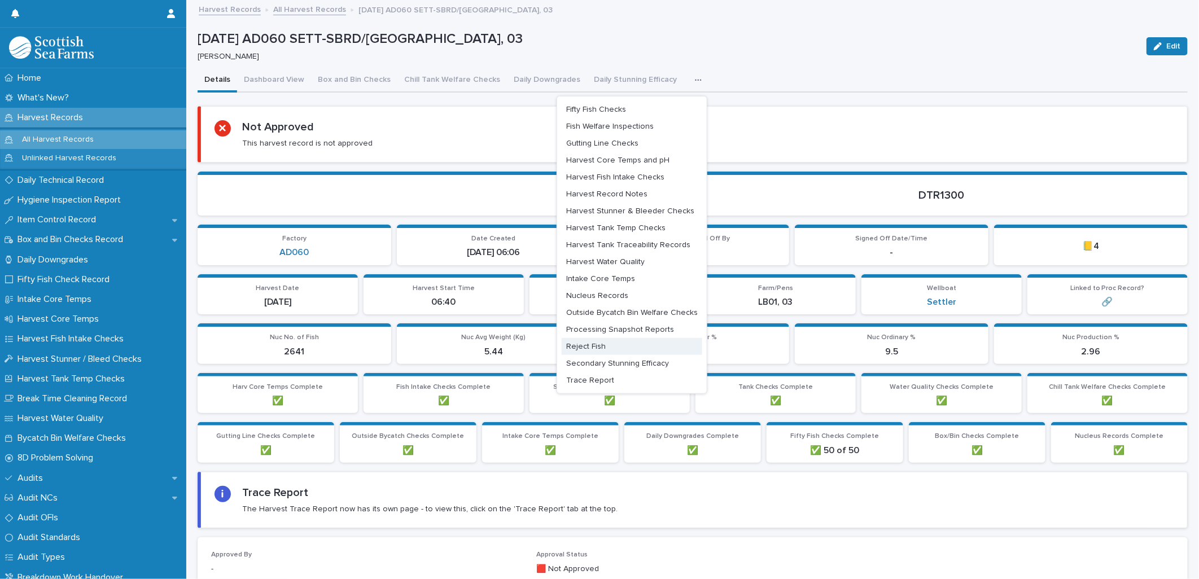
click at [596, 346] on span "Reject Fish" at bounding box center [586, 347] width 40 height 8
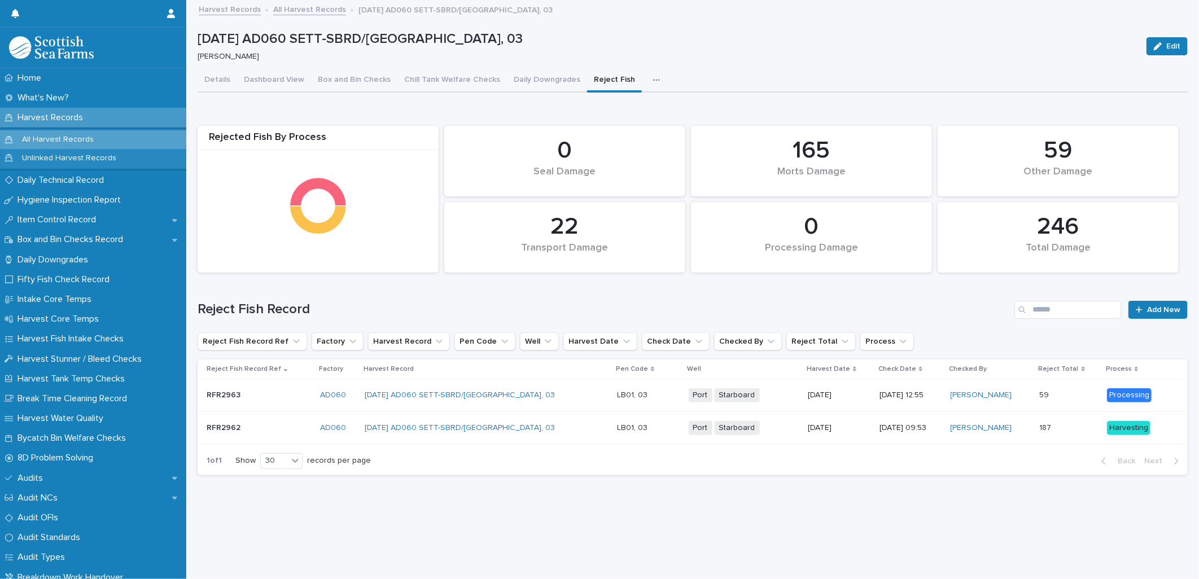
click at [313, 7] on link "All Harvest Records" at bounding box center [309, 8] width 73 height 13
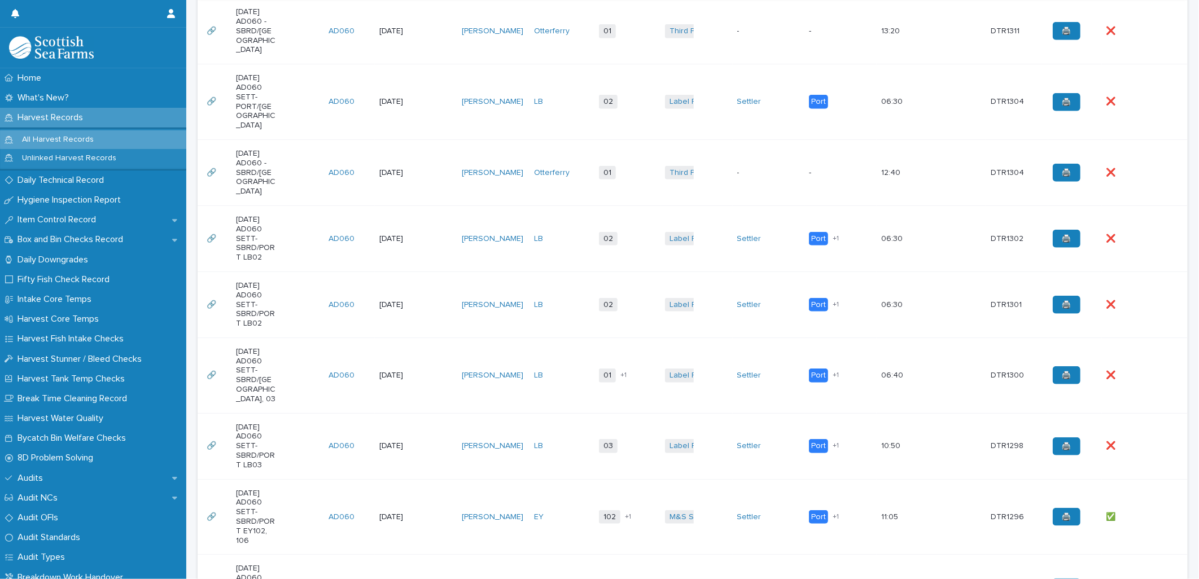
scroll to position [501, 0]
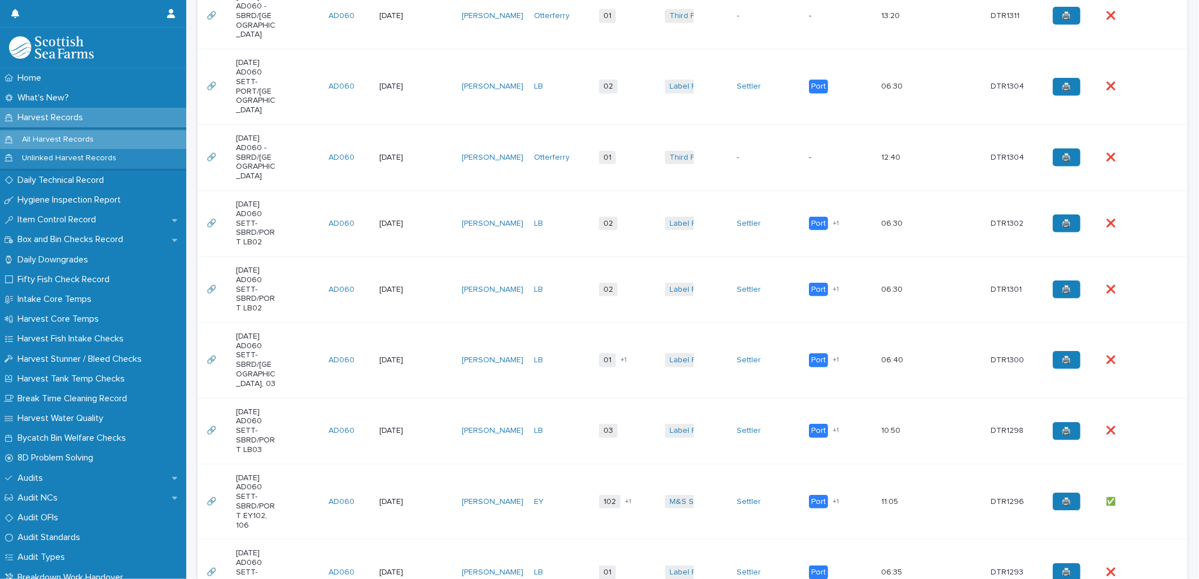
click at [500, 443] on td "Marta Milewska" at bounding box center [493, 431] width 72 height 66
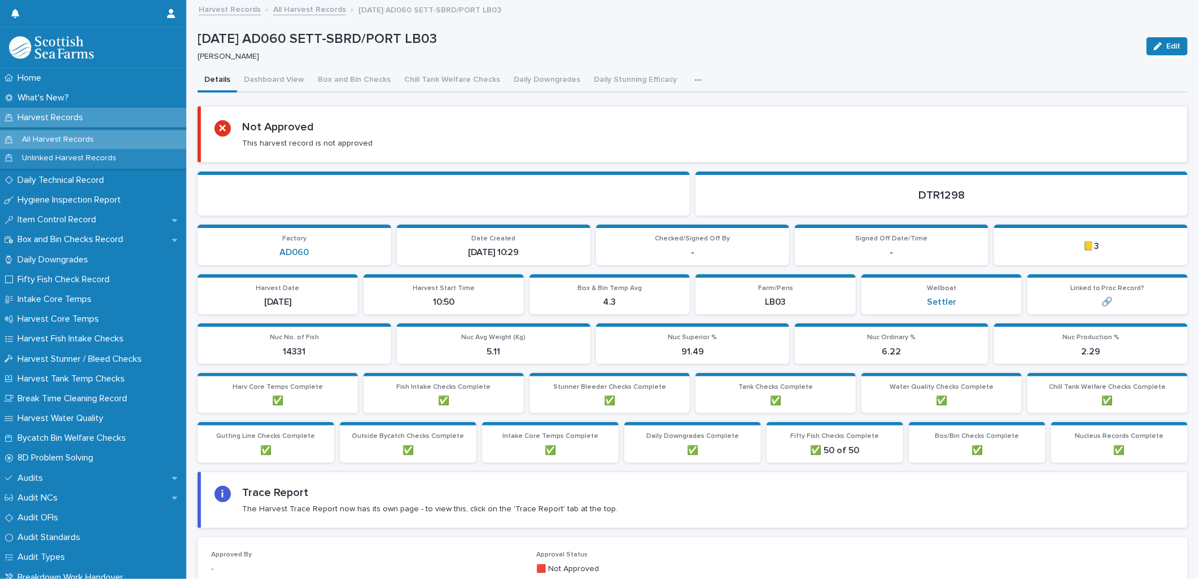
click at [695, 80] on icon "button" at bounding box center [698, 80] width 7 height 8
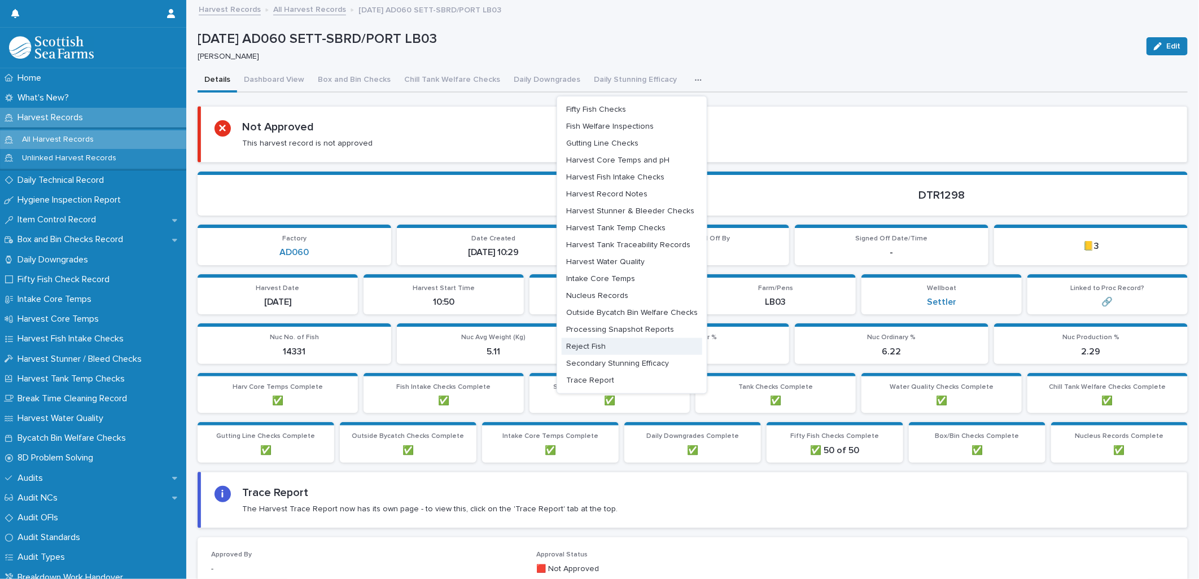
click at [607, 343] on button "Reject Fish" at bounding box center [632, 346] width 141 height 17
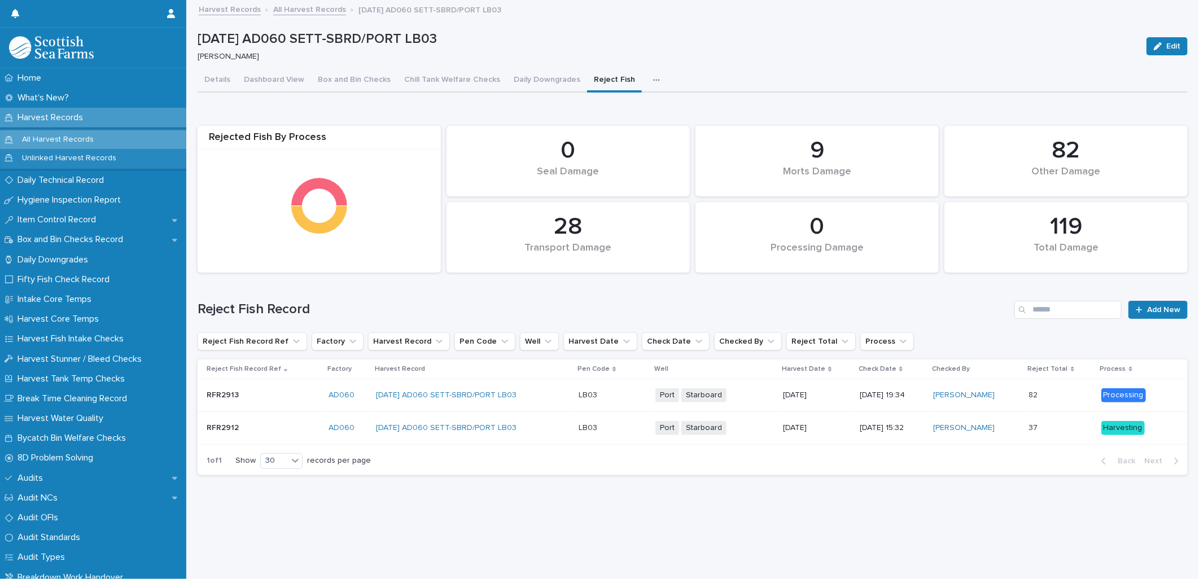
click at [311, 12] on link "All Harvest Records" at bounding box center [309, 8] width 73 height 13
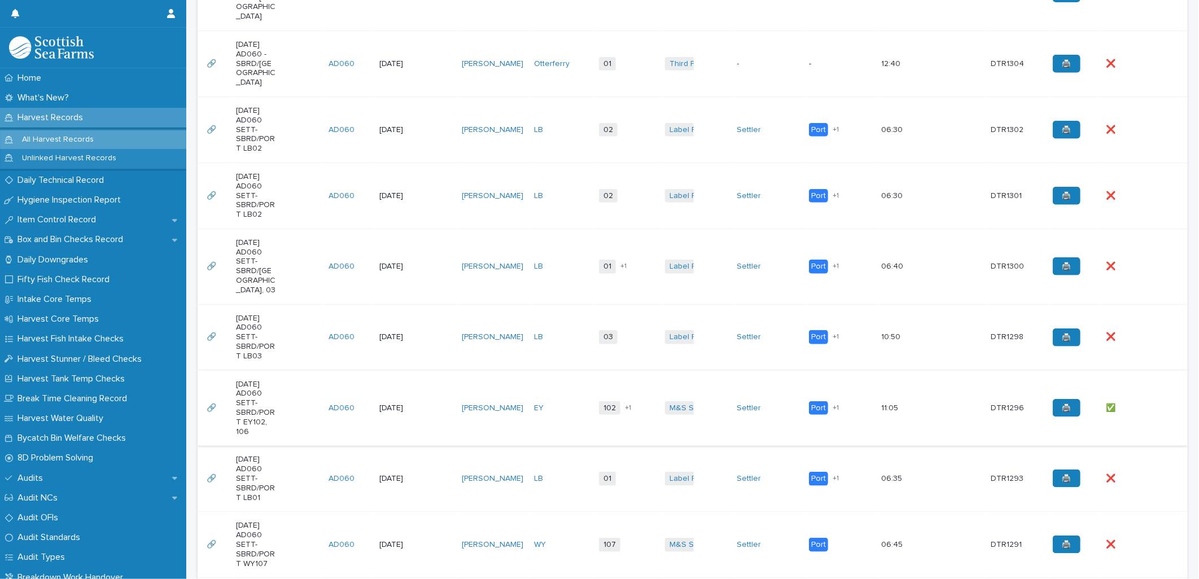
scroll to position [627, 0]
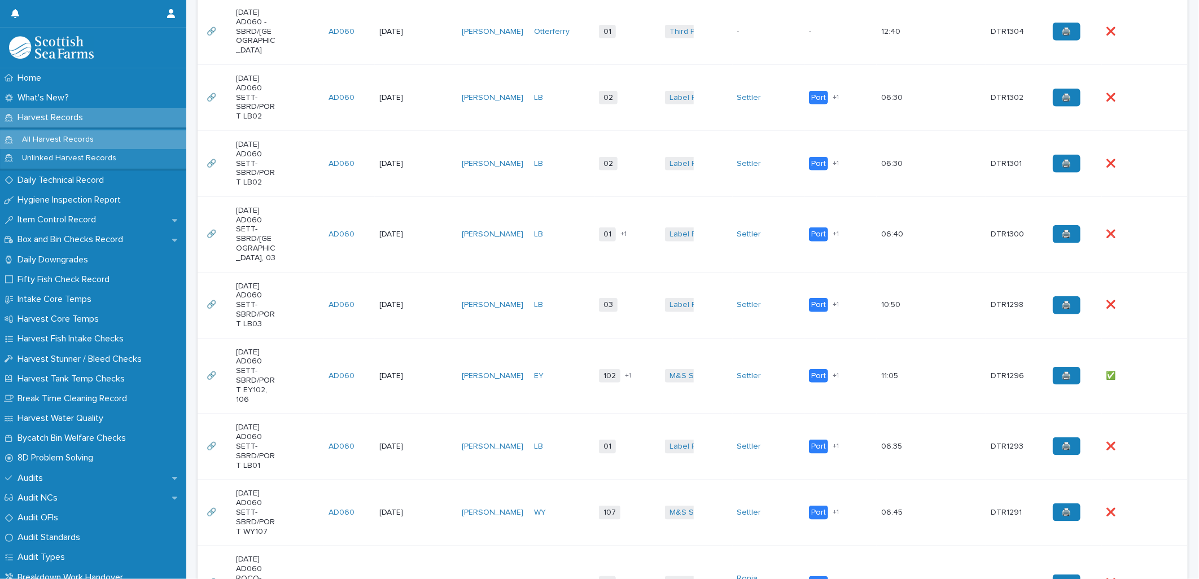
click at [309, 409] on div "04-08-2025 AD060 SETT-SBRD/PORT EY102, 106" at bounding box center [278, 376] width 84 height 66
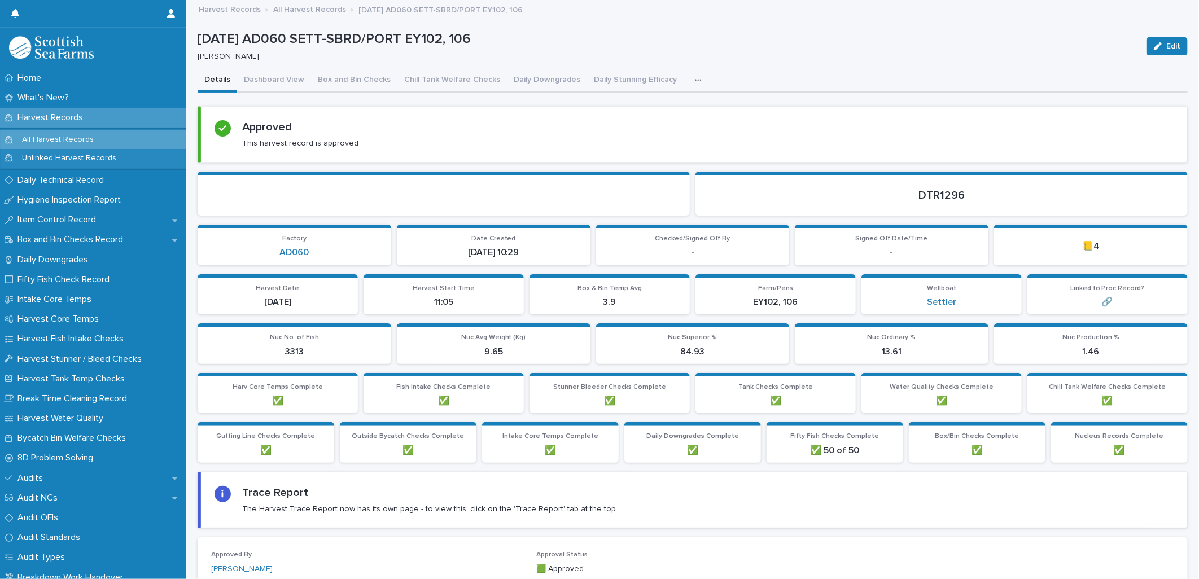
click at [688, 75] on button "button" at bounding box center [700, 80] width 25 height 23
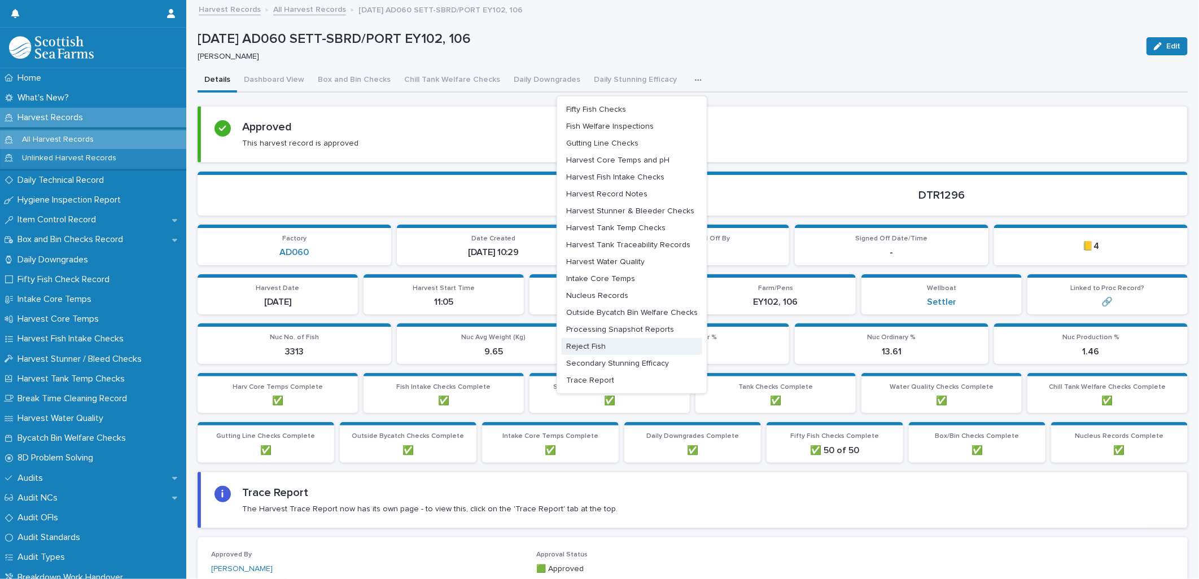
click at [606, 339] on button "Reject Fish" at bounding box center [632, 346] width 141 height 17
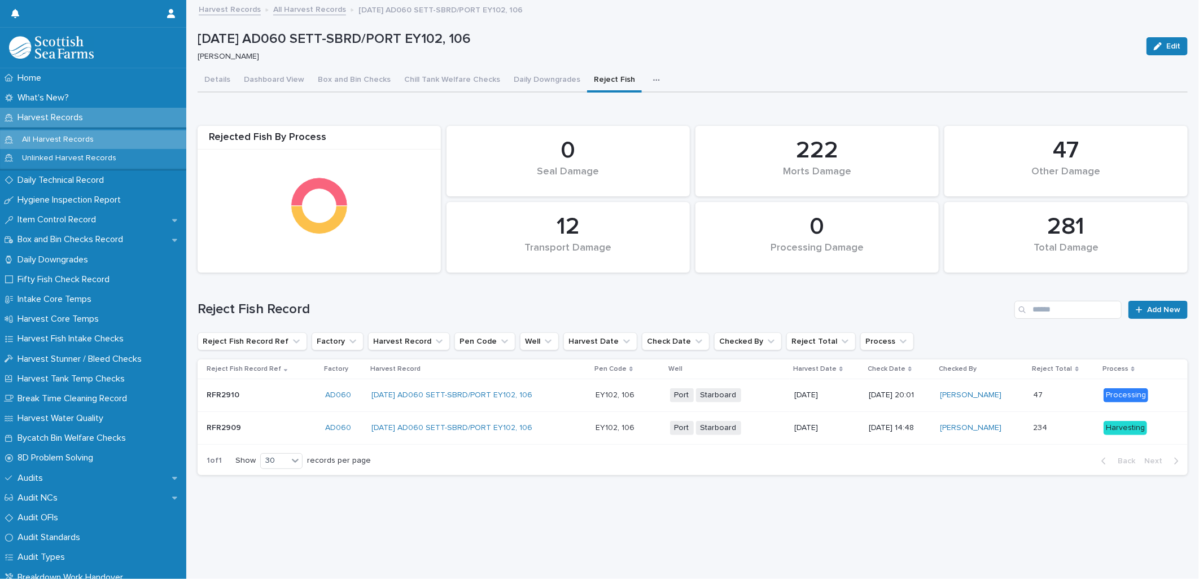
click at [302, 5] on link "All Harvest Records" at bounding box center [309, 8] width 73 height 13
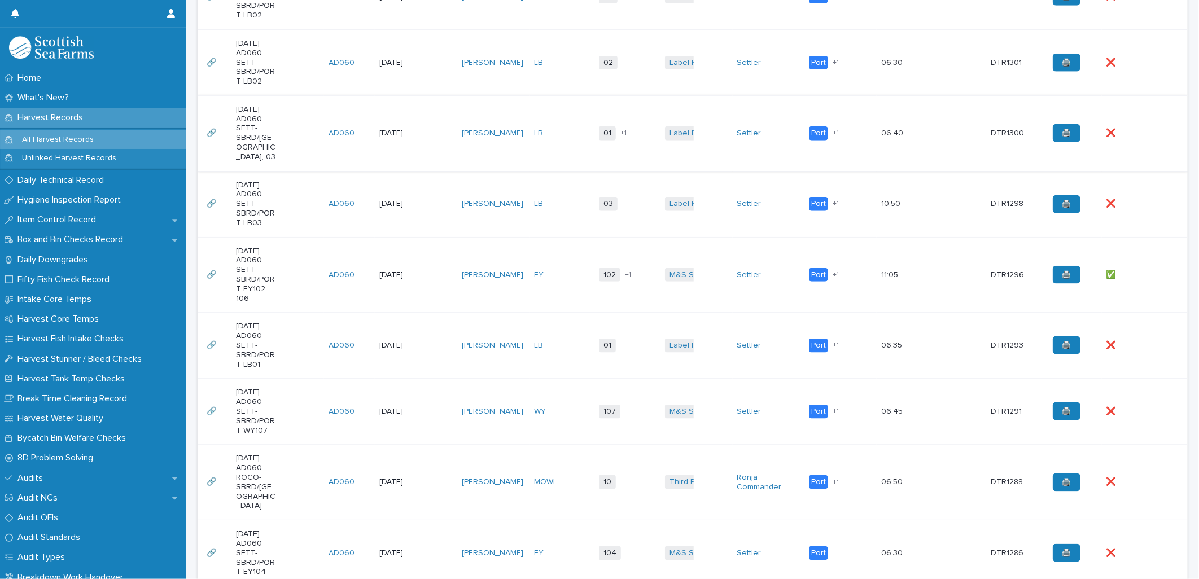
scroll to position [753, 0]
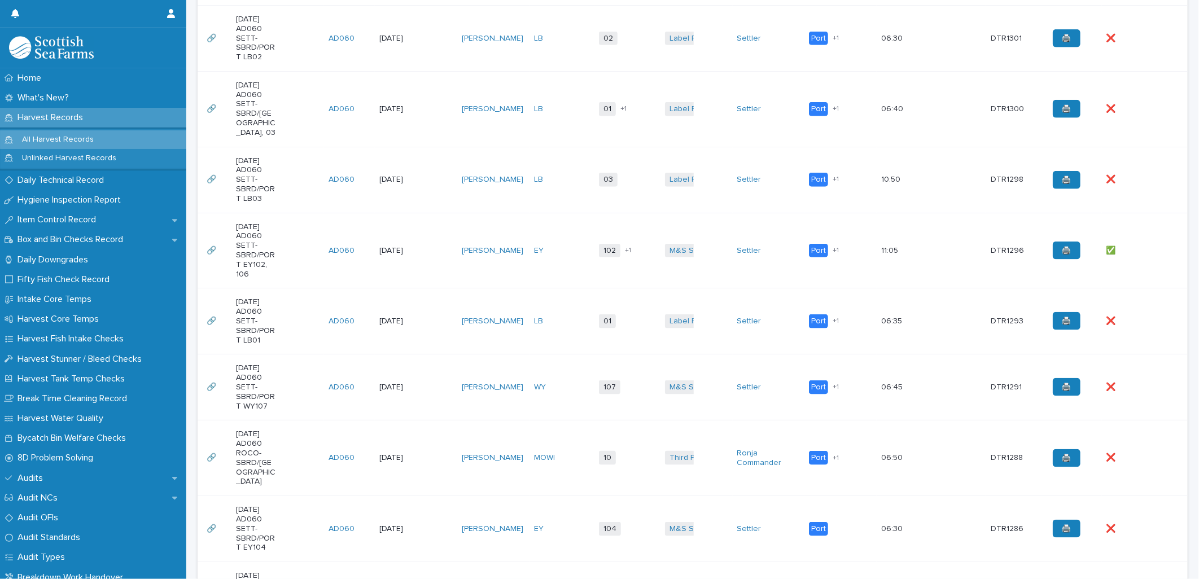
click at [292, 342] on div "01-08-2025 AD060 SETT-SBRD/PORT LB01" at bounding box center [278, 321] width 84 height 56
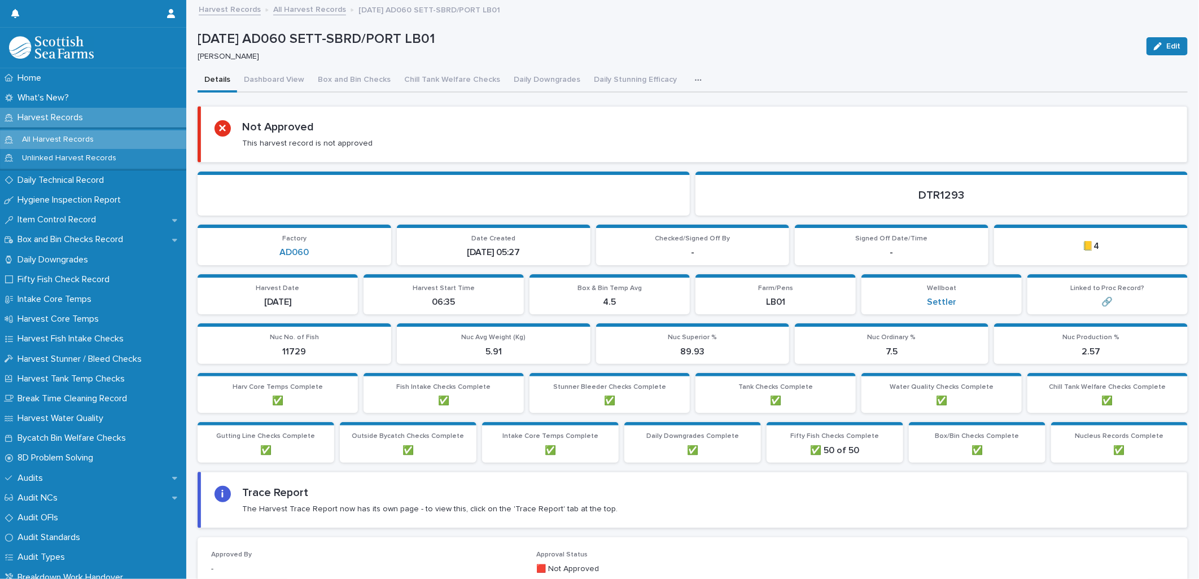
click at [695, 83] on div "button" at bounding box center [700, 80] width 11 height 8
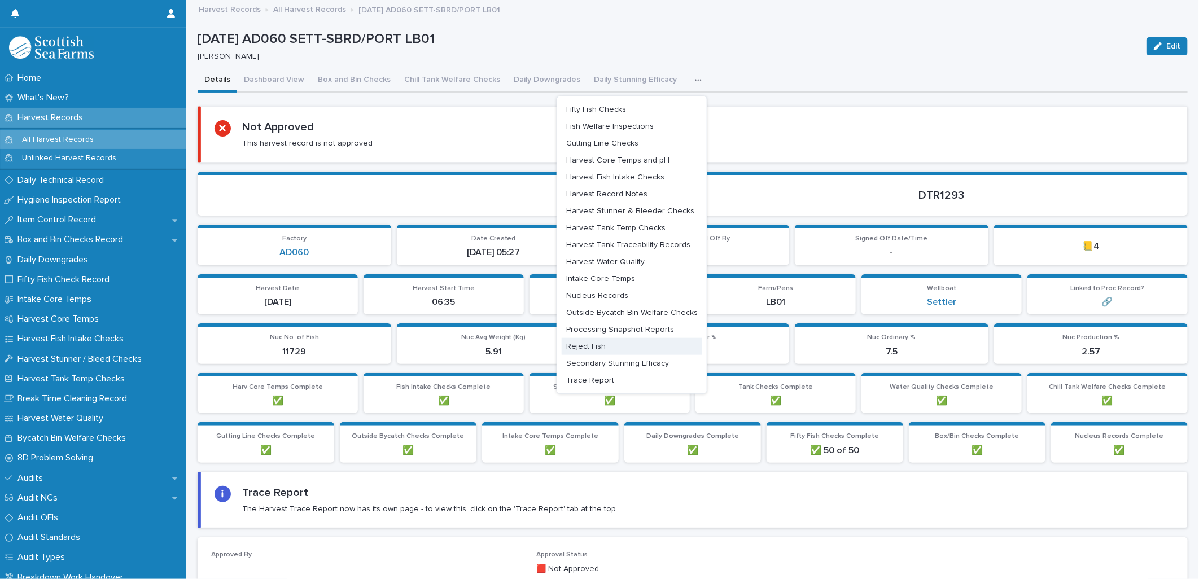
click at [596, 347] on span "Reject Fish" at bounding box center [586, 347] width 40 height 8
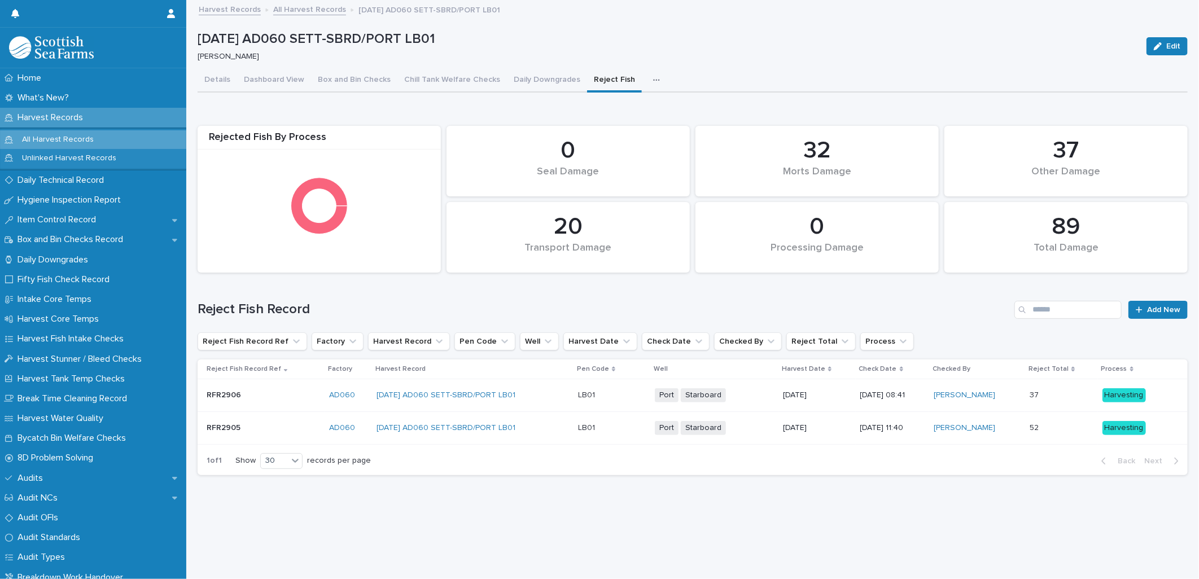
click at [546, 421] on div "01-08-2025 AD060 SETT-SBRD/PORT LB01" at bounding box center [473, 428] width 193 height 19
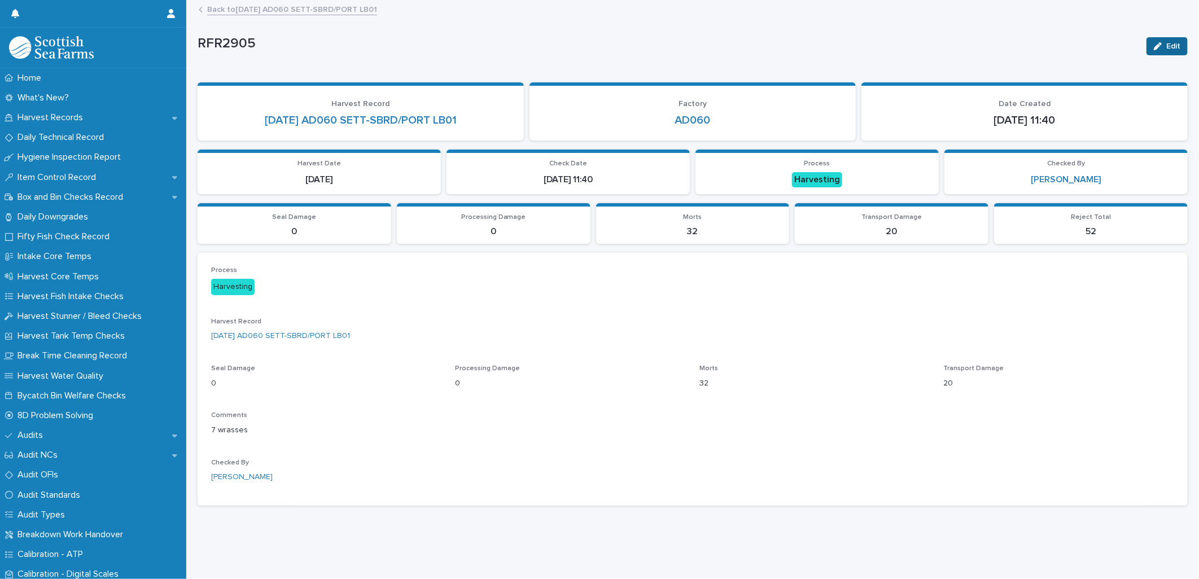
click at [1157, 53] on button "Edit" at bounding box center [1167, 46] width 41 height 18
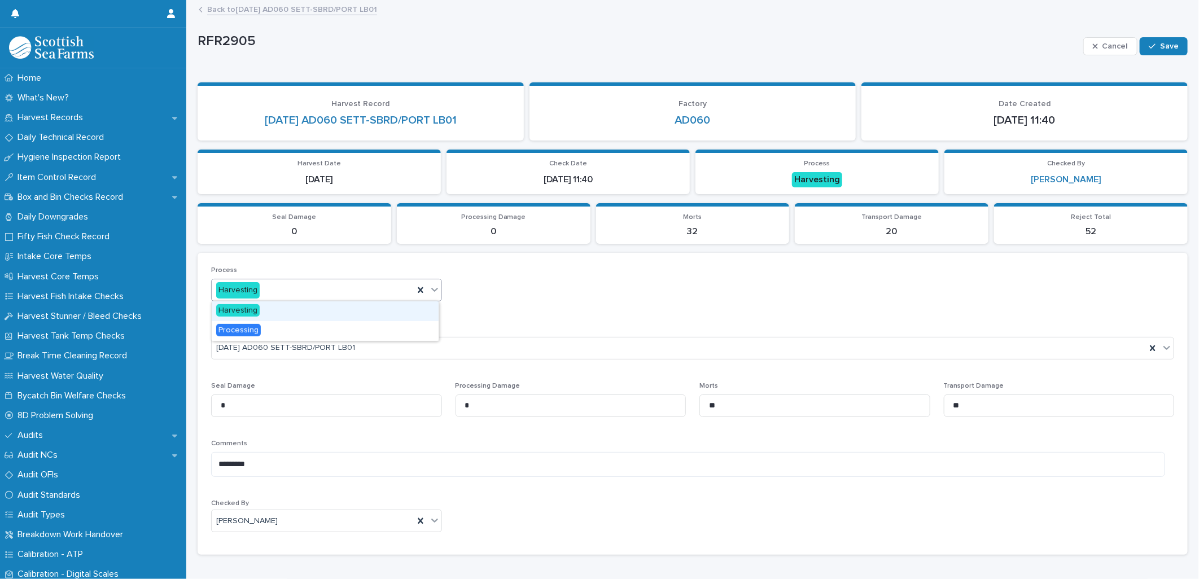
click at [436, 294] on icon at bounding box center [434, 289] width 11 height 11
click at [384, 326] on div "Processing" at bounding box center [325, 331] width 227 height 20
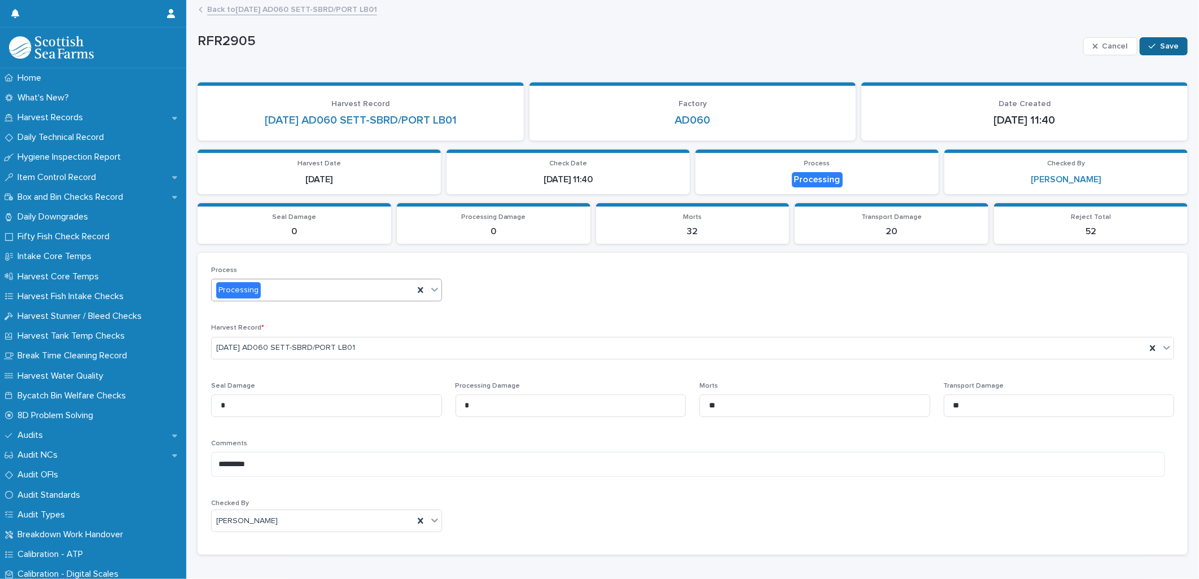
click at [1152, 47] on button "Save" at bounding box center [1164, 46] width 48 height 18
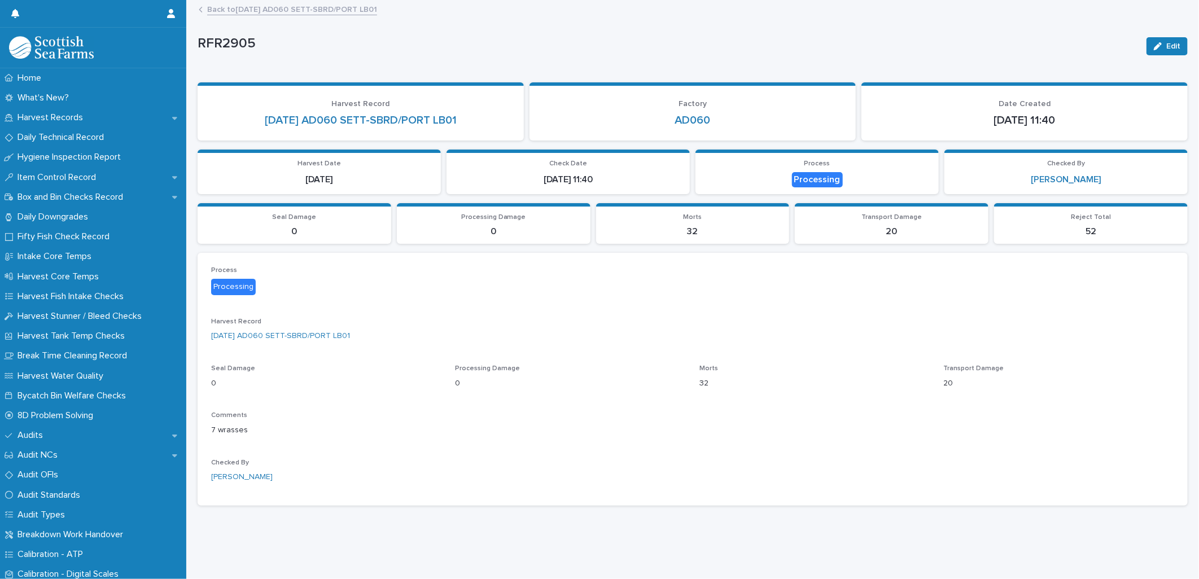
scroll to position [9, 0]
click at [1167, 42] on span "Edit" at bounding box center [1173, 46] width 14 height 8
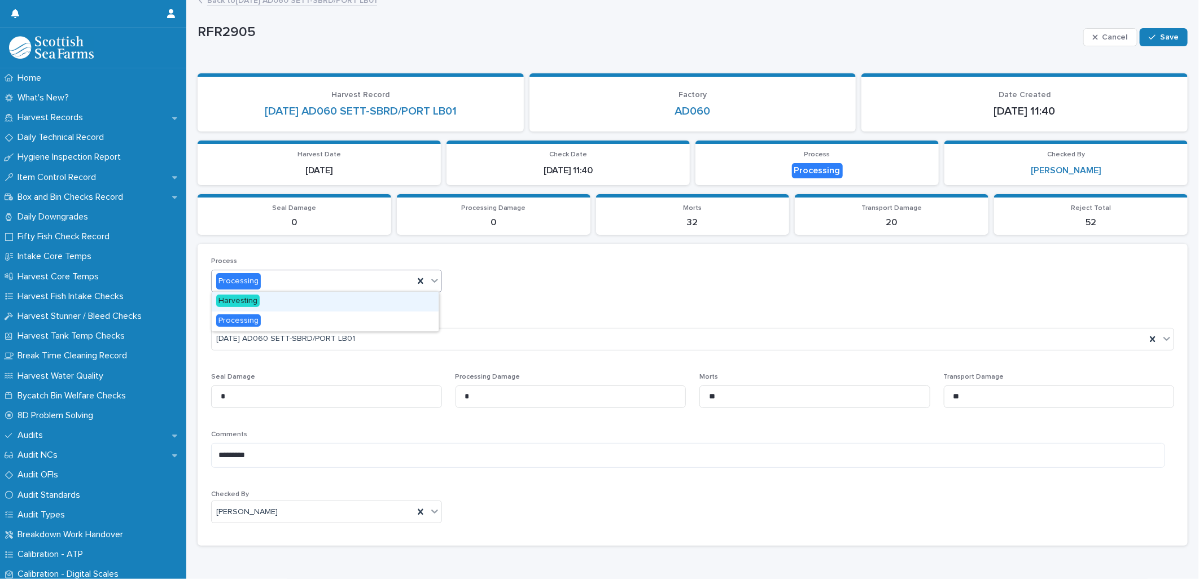
click at [431, 283] on icon at bounding box center [434, 280] width 11 height 11
click at [373, 308] on div "Harvesting" at bounding box center [325, 302] width 227 height 20
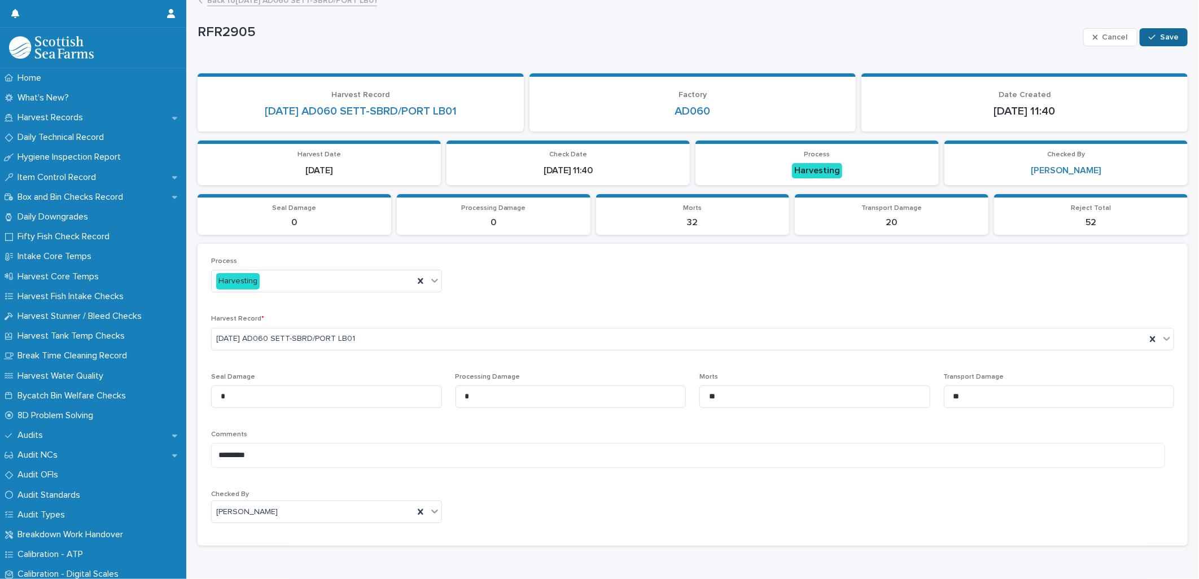
click at [1164, 37] on span "Save" at bounding box center [1169, 37] width 19 height 8
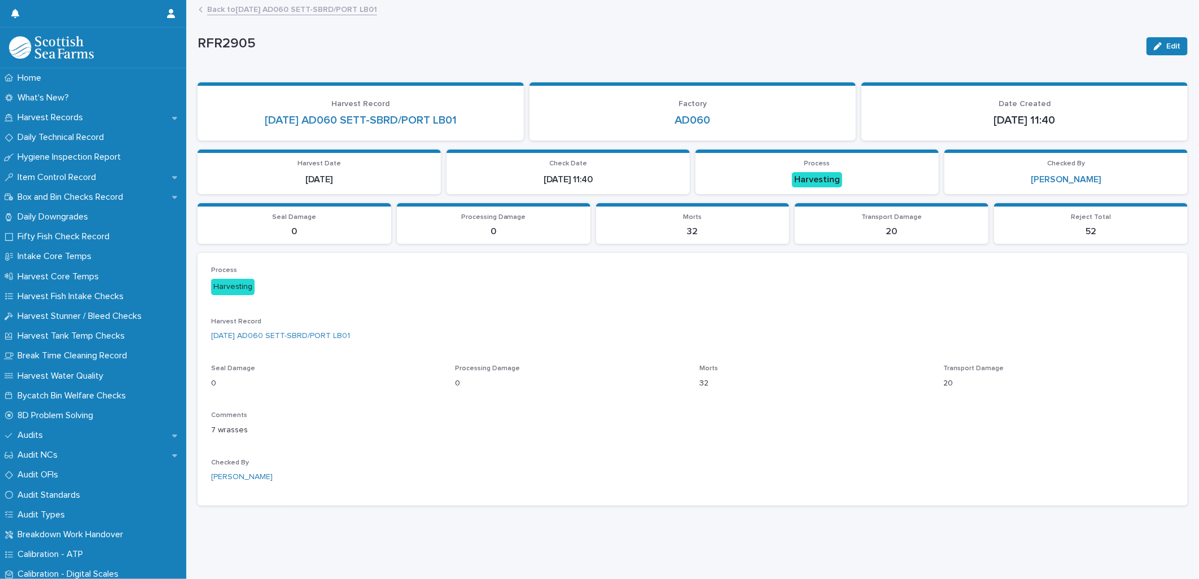
click at [344, 3] on link "Back to 01-08-2025 AD060 SETT-SBRD/PORT LB01" at bounding box center [292, 8] width 170 height 13
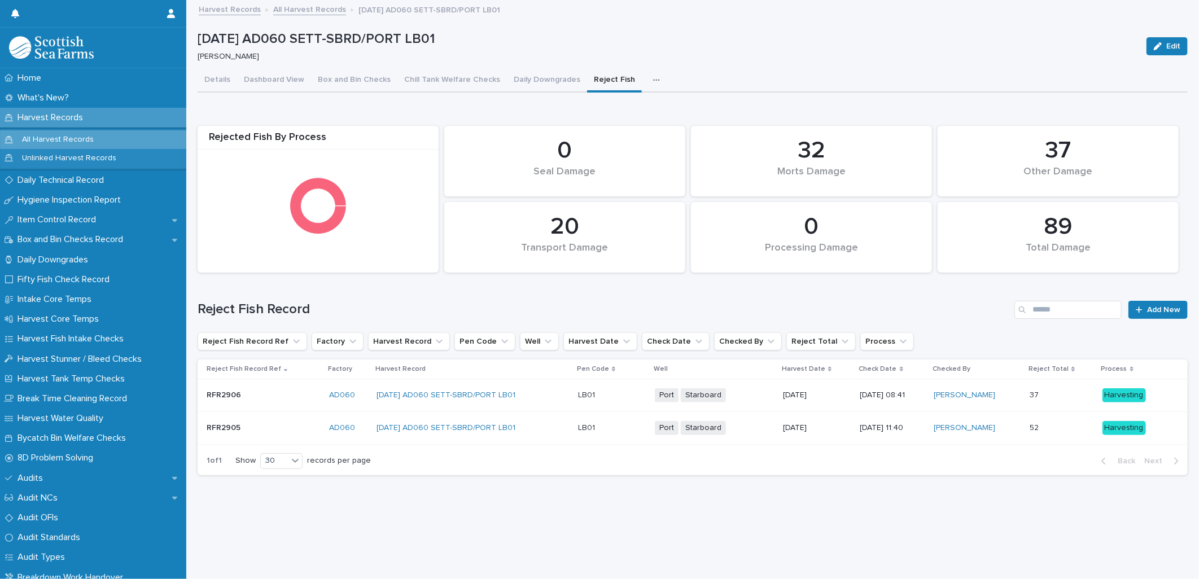
click at [759, 388] on div "Port Starboard + 0" at bounding box center [714, 395] width 119 height 14
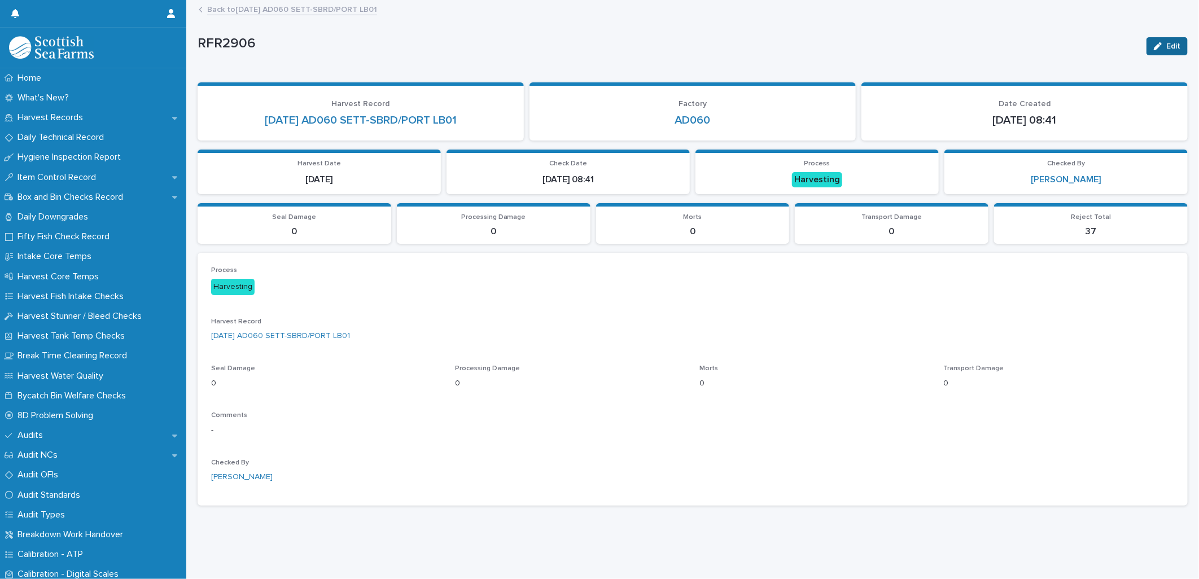
click at [1147, 47] on button "Edit" at bounding box center [1167, 46] width 41 height 18
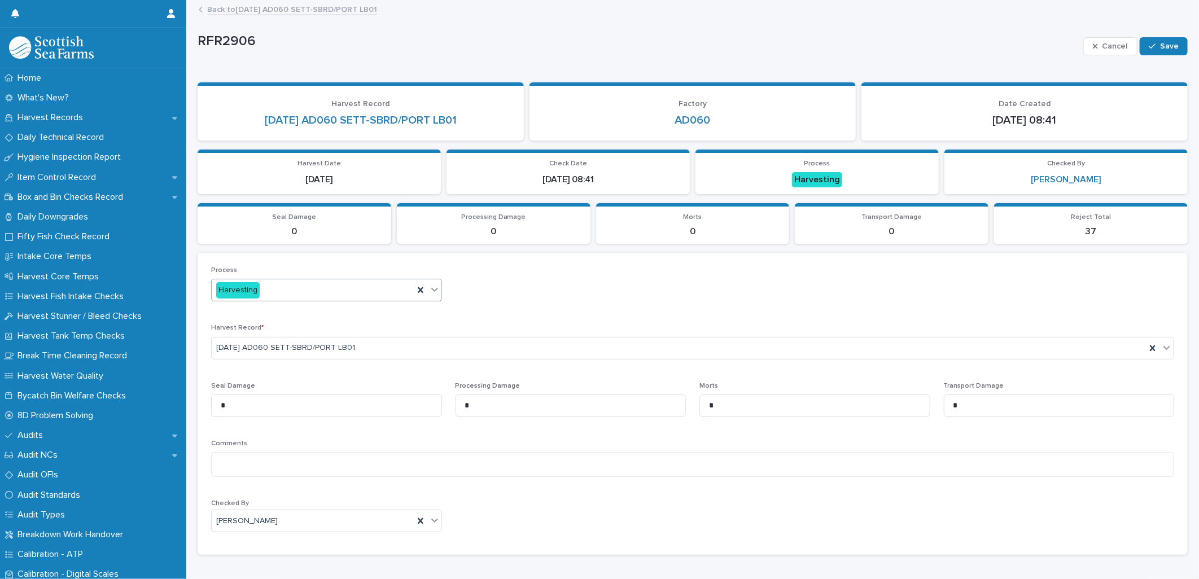
click at [277, 294] on div "Harvesting" at bounding box center [313, 290] width 202 height 19
click at [272, 334] on div "Processing" at bounding box center [325, 331] width 227 height 20
click at [1161, 43] on span "Save" at bounding box center [1169, 46] width 19 height 8
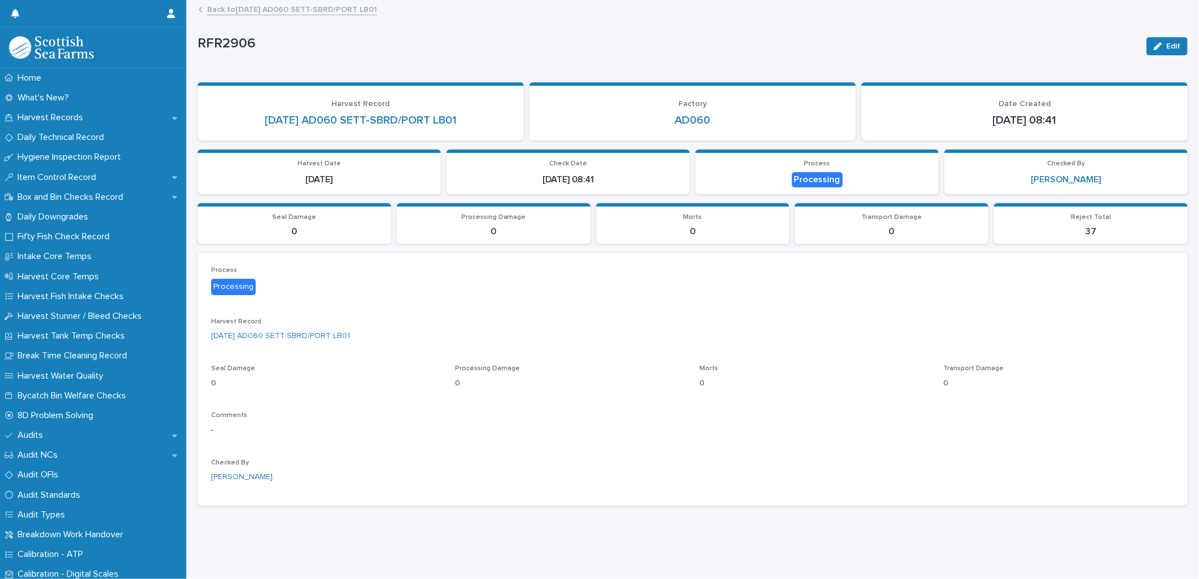
click at [205, 9] on div "Back to 01-08-2025 AD060 SETT-SBRD/PORT LB01" at bounding box center [697, 10] width 1009 height 16
click at [221, 7] on link "Back to 01-08-2025 AD060 SETT-SBRD/PORT LB01" at bounding box center [292, 8] width 170 height 13
